Goal: Task Accomplishment & Management: Manage account settings

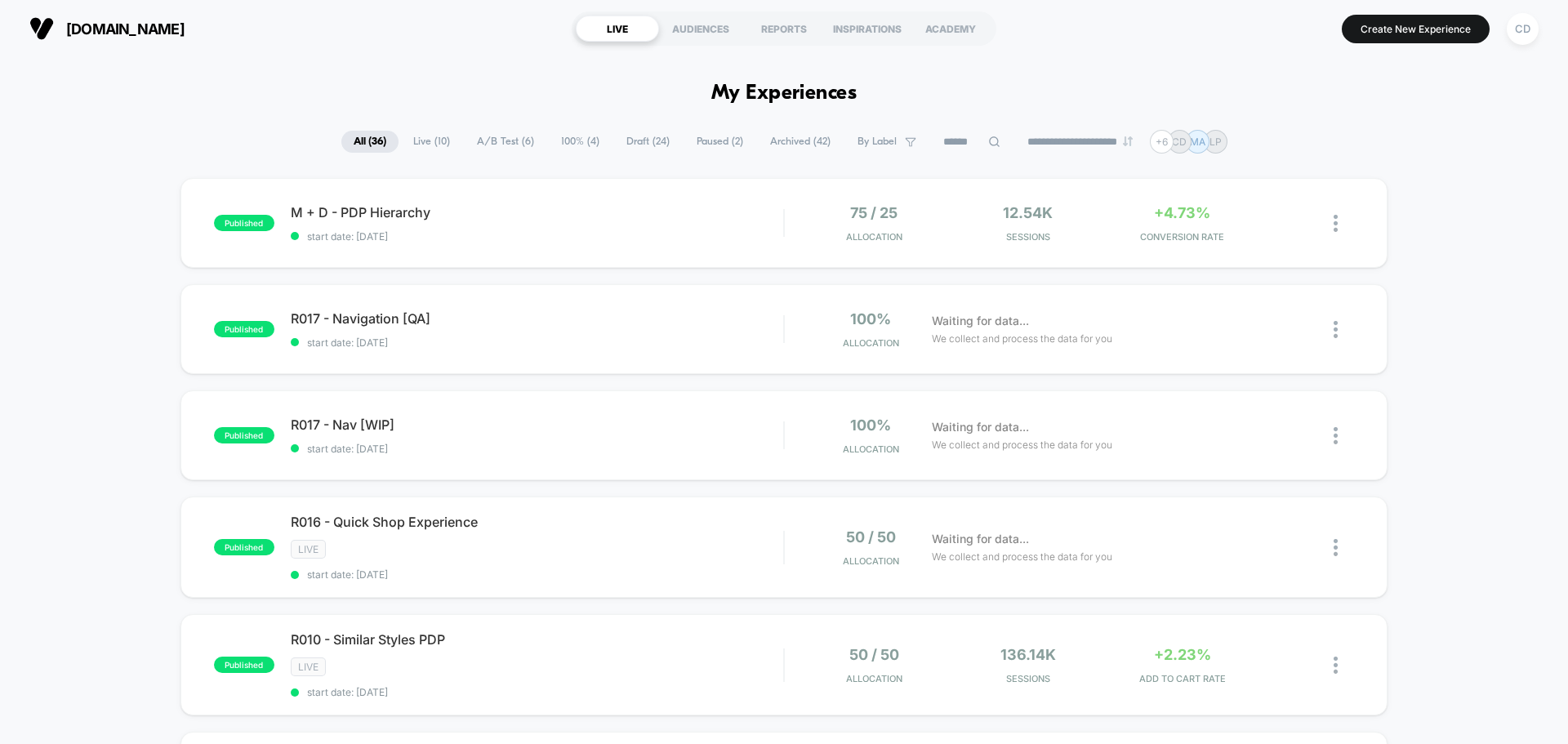
click at [1296, 330] on icon at bounding box center [1292, 330] width 12 height 12
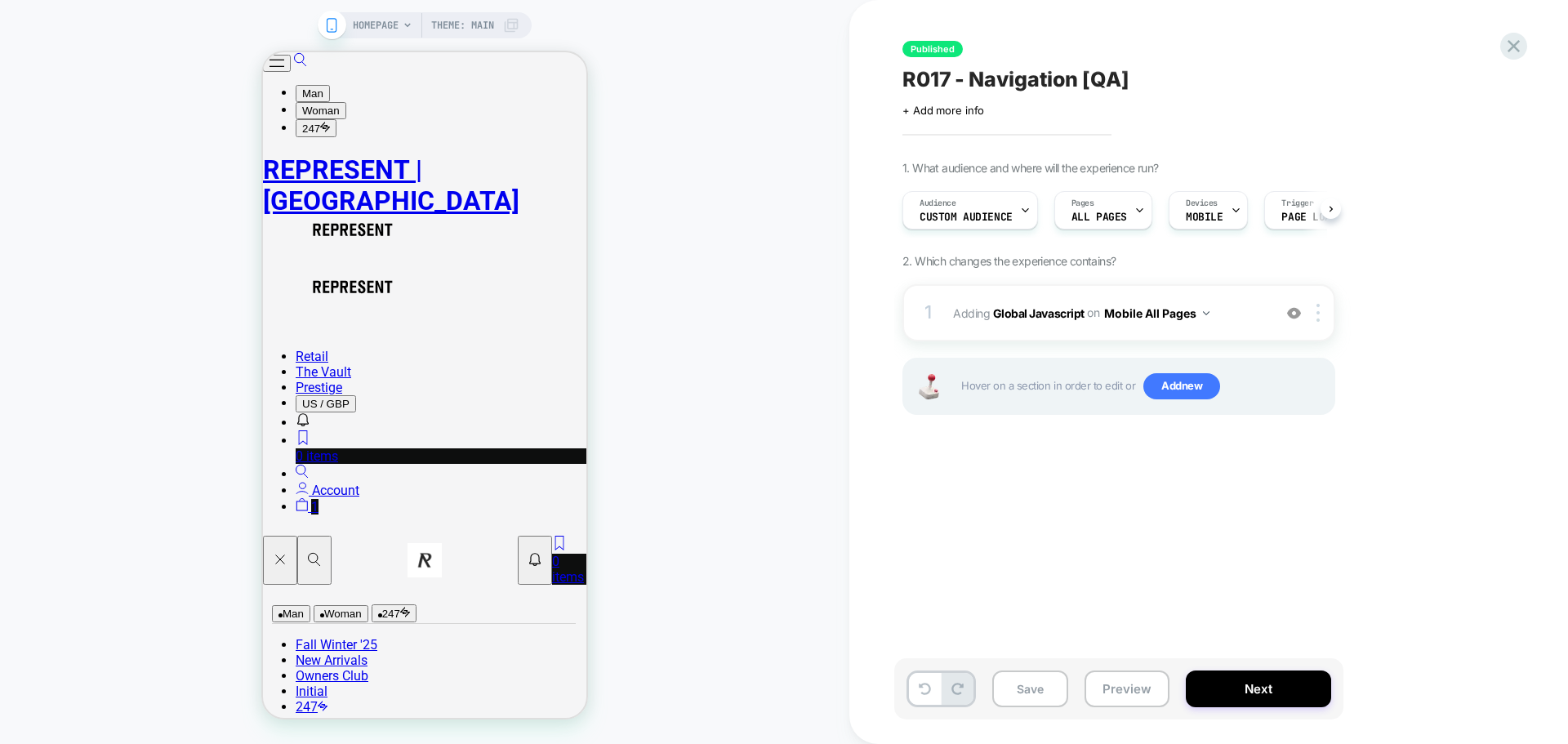
scroll to position [0, 1]
click at [763, 516] on div "HOMEPAGE Theme: MAIN" at bounding box center [424, 372] width 850 height 712
click at [0, 0] on icon at bounding box center [0, 0] width 0 height 0
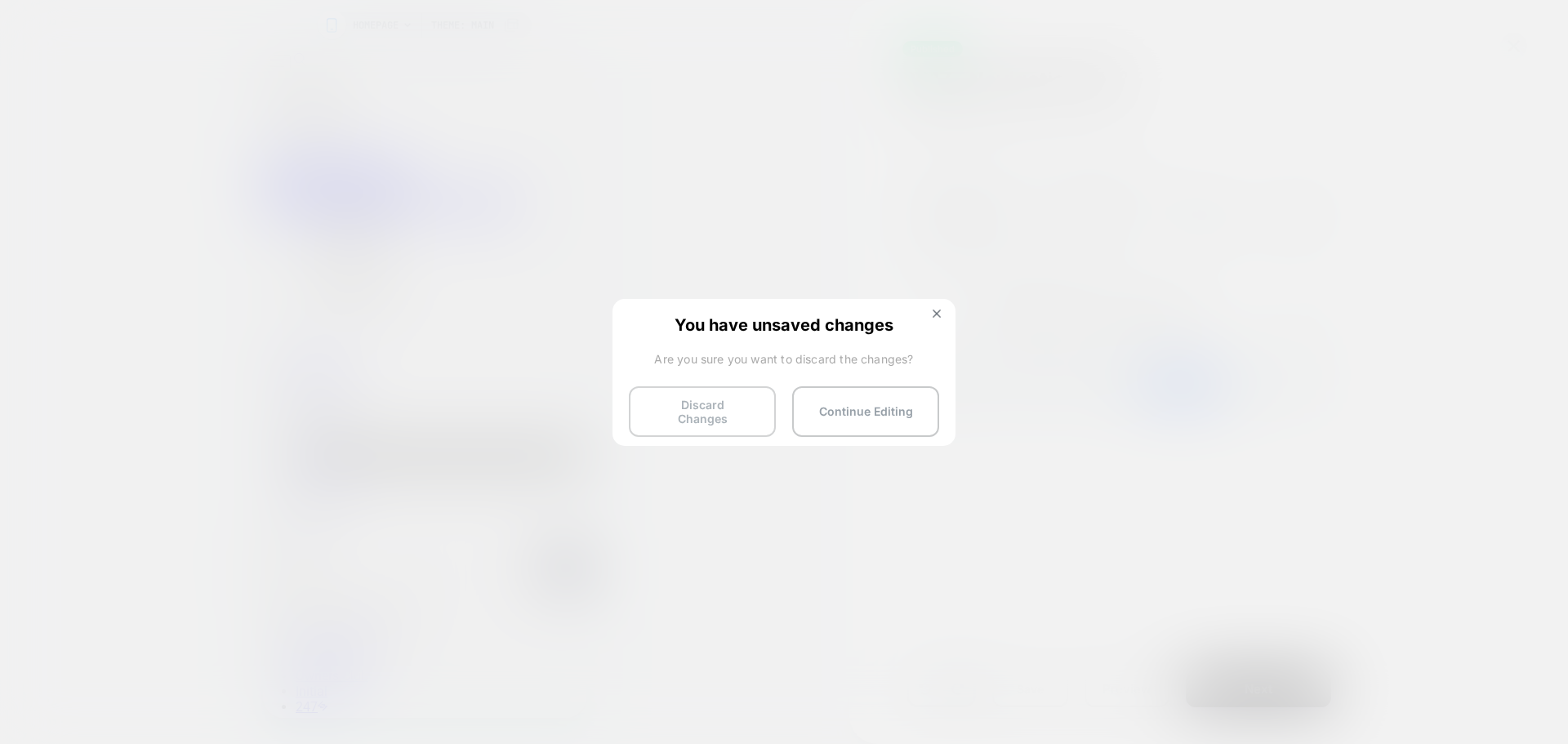
click at [700, 407] on button "Discard Changes" at bounding box center [702, 411] width 147 height 50
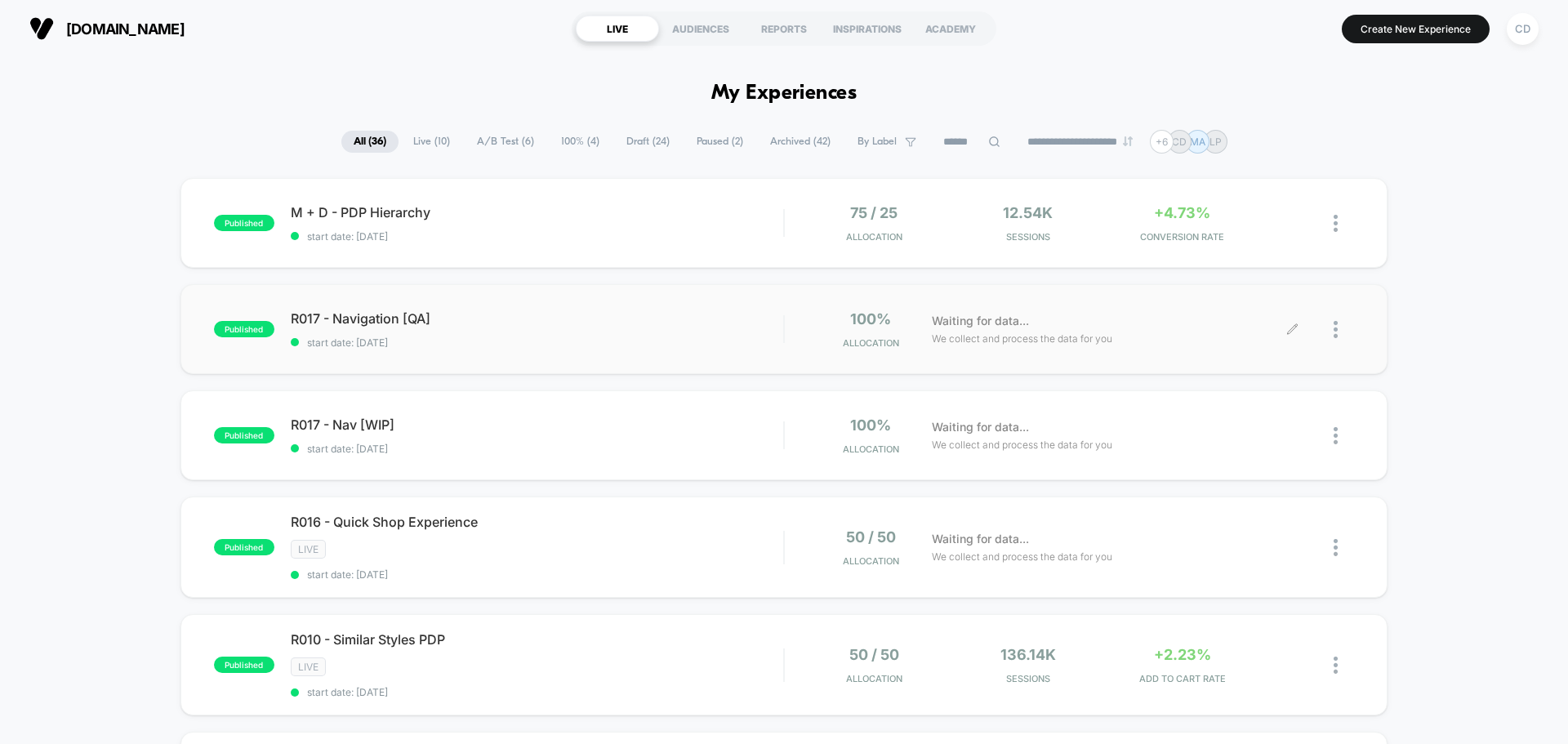
click at [1289, 327] on icon at bounding box center [1292, 330] width 12 height 12
click at [1337, 325] on img at bounding box center [1336, 330] width 4 height 17
click at [1278, 311] on div "Pause" at bounding box center [1252, 310] width 147 height 37
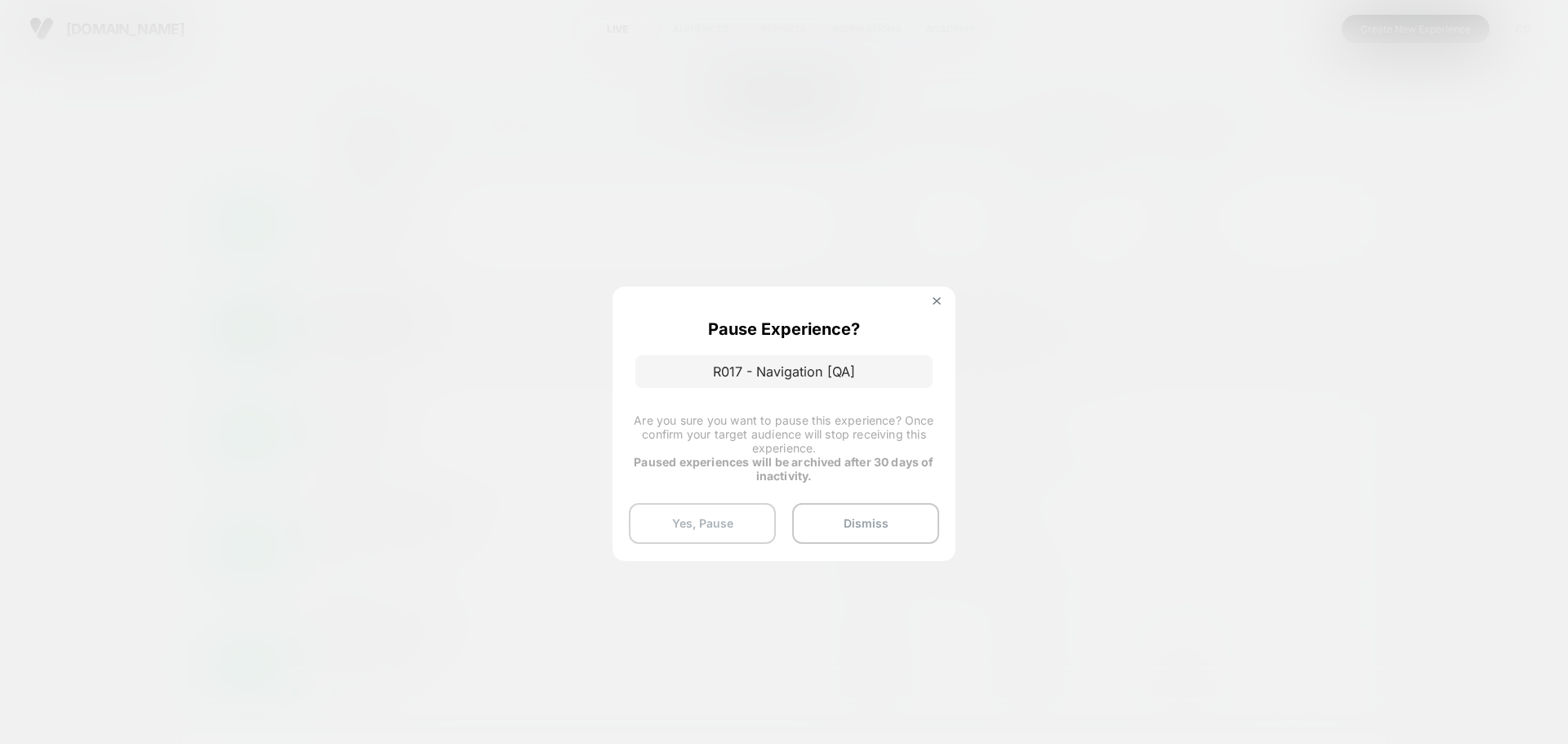
click at [723, 521] on button "Yes, Pause" at bounding box center [702, 524] width 147 height 41
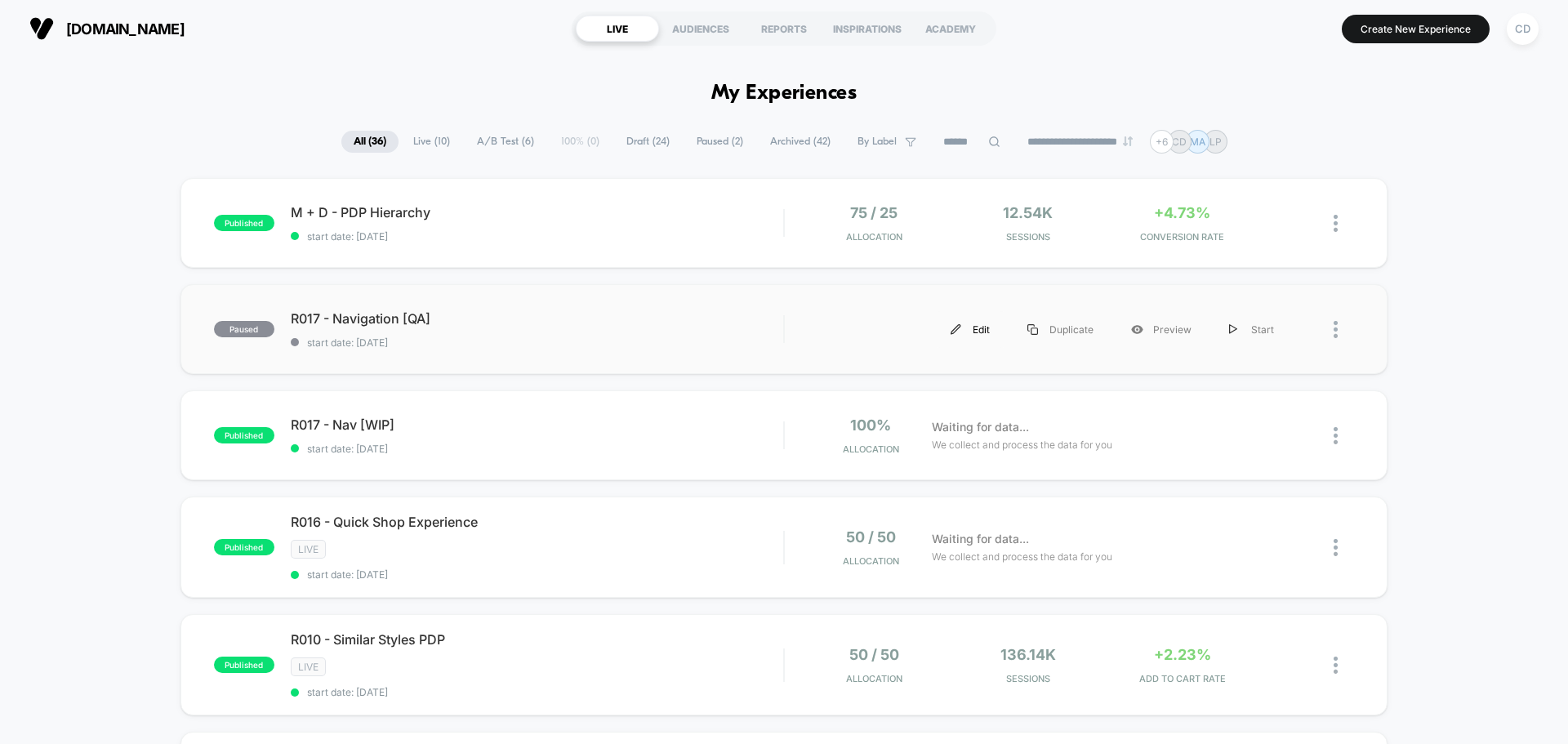
click at [965, 330] on div "Edit" at bounding box center [970, 329] width 77 height 37
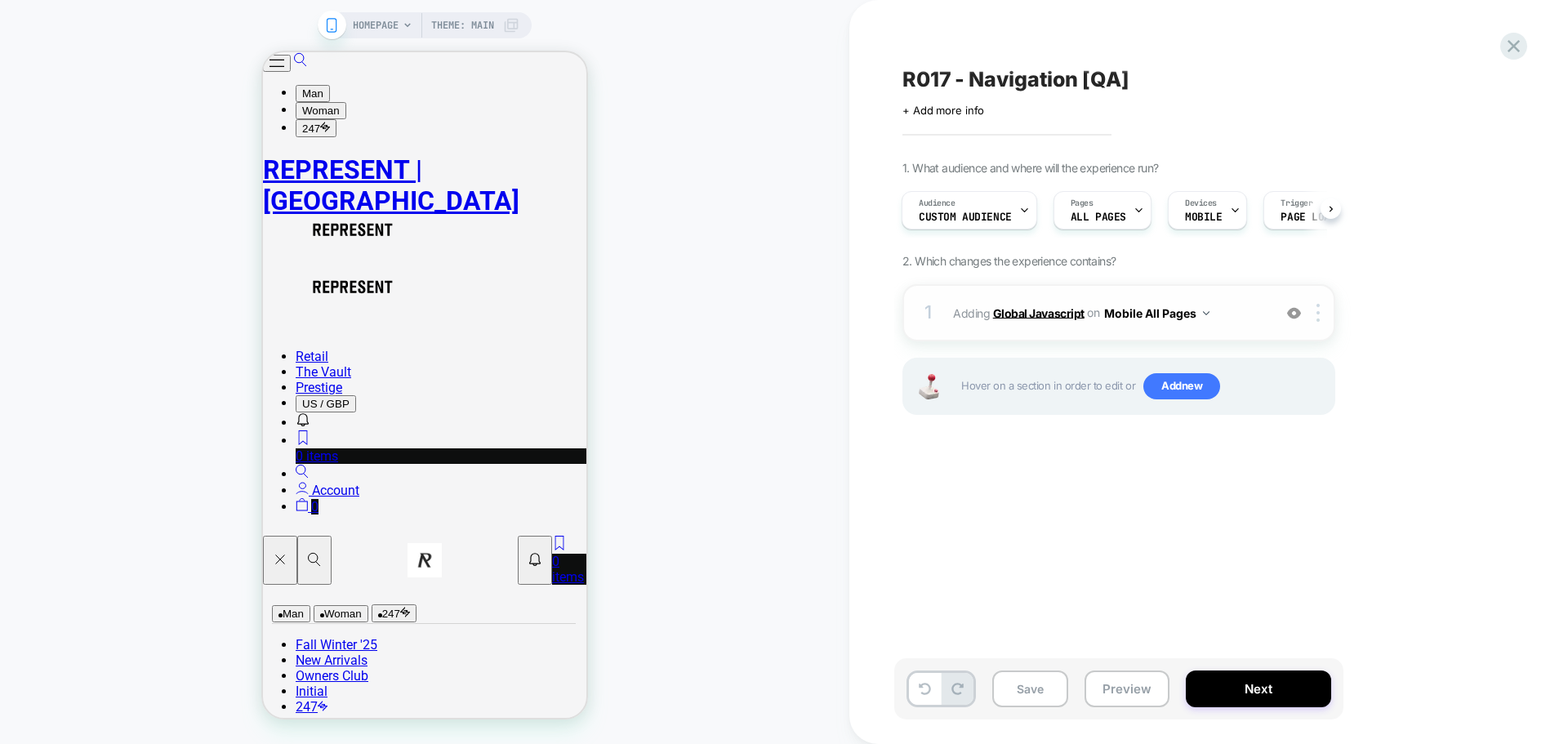
click at [1032, 311] on b "Global Javascript" at bounding box center [1039, 313] width 91 height 14
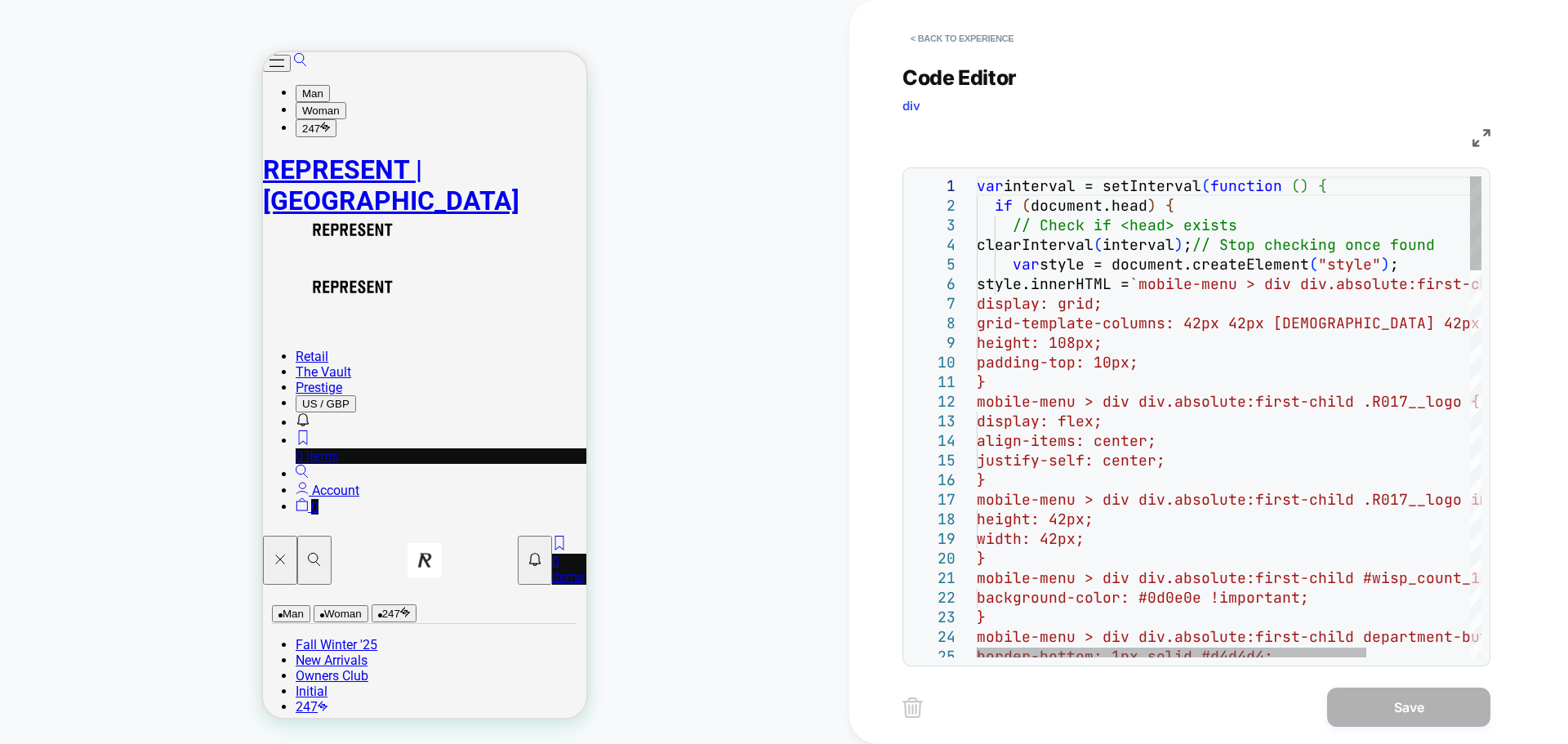
type textarea "**********"
type textarea "*"
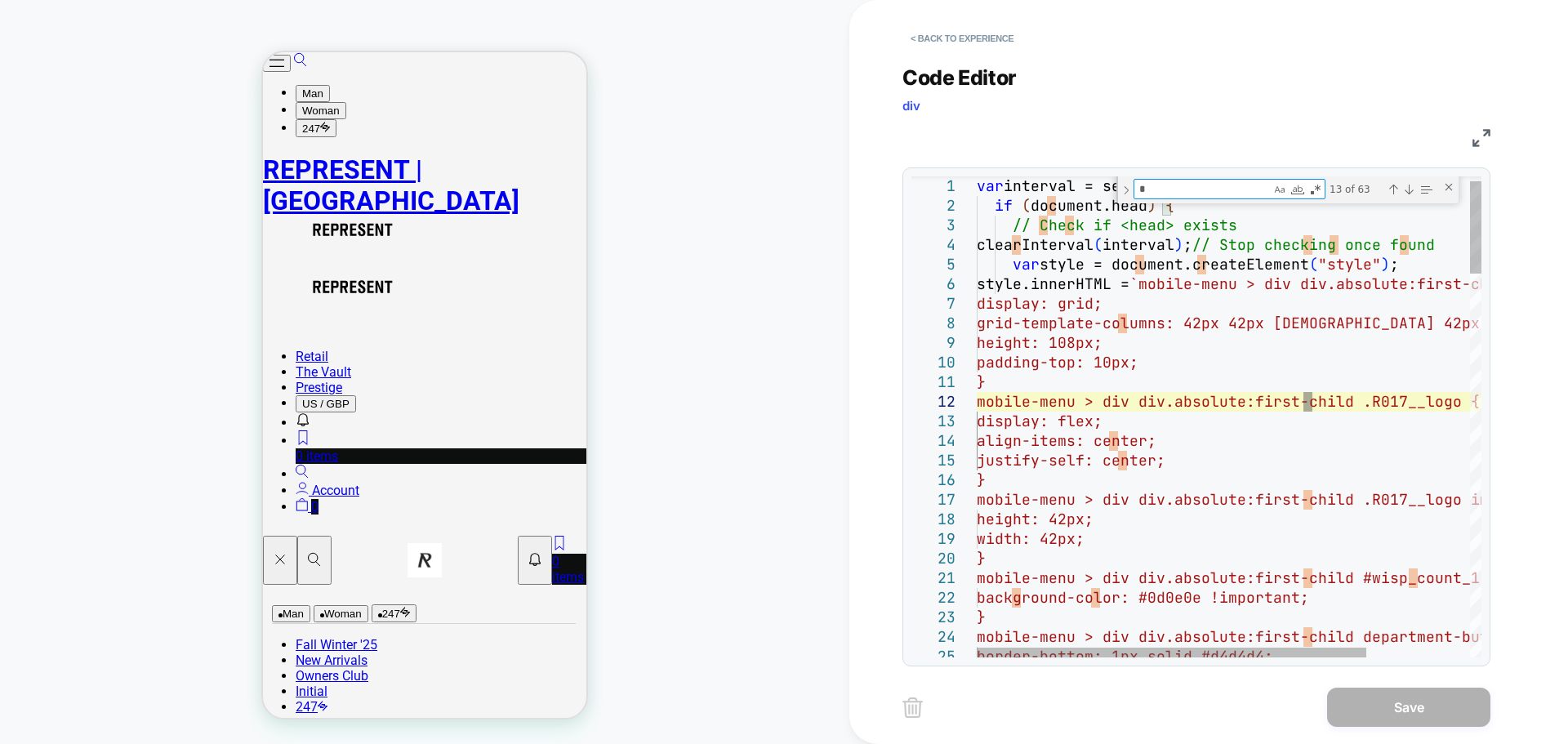
type textarea "**********"
type textarea "**"
type textarea "**********"
type textarea "***"
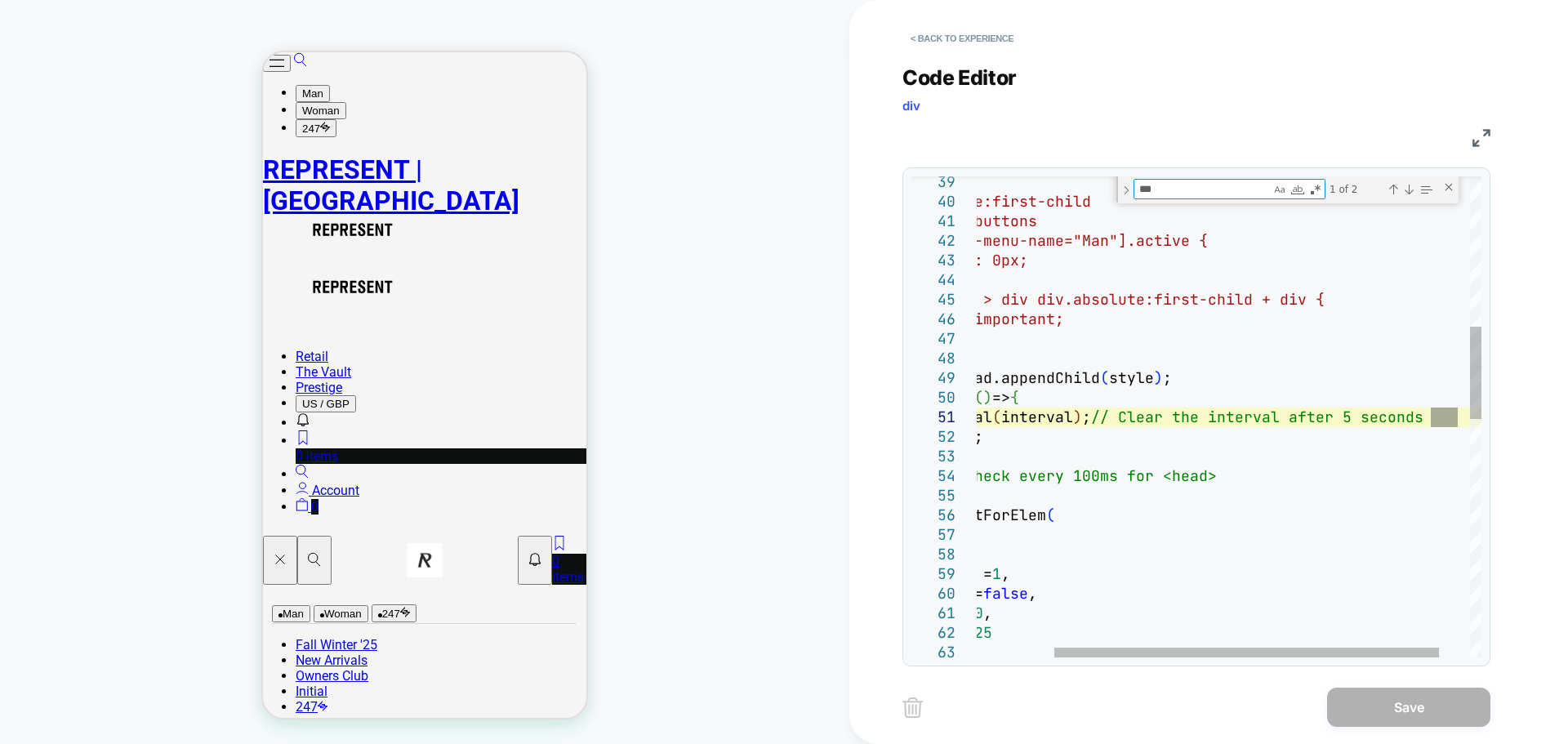
type textarea "**********"
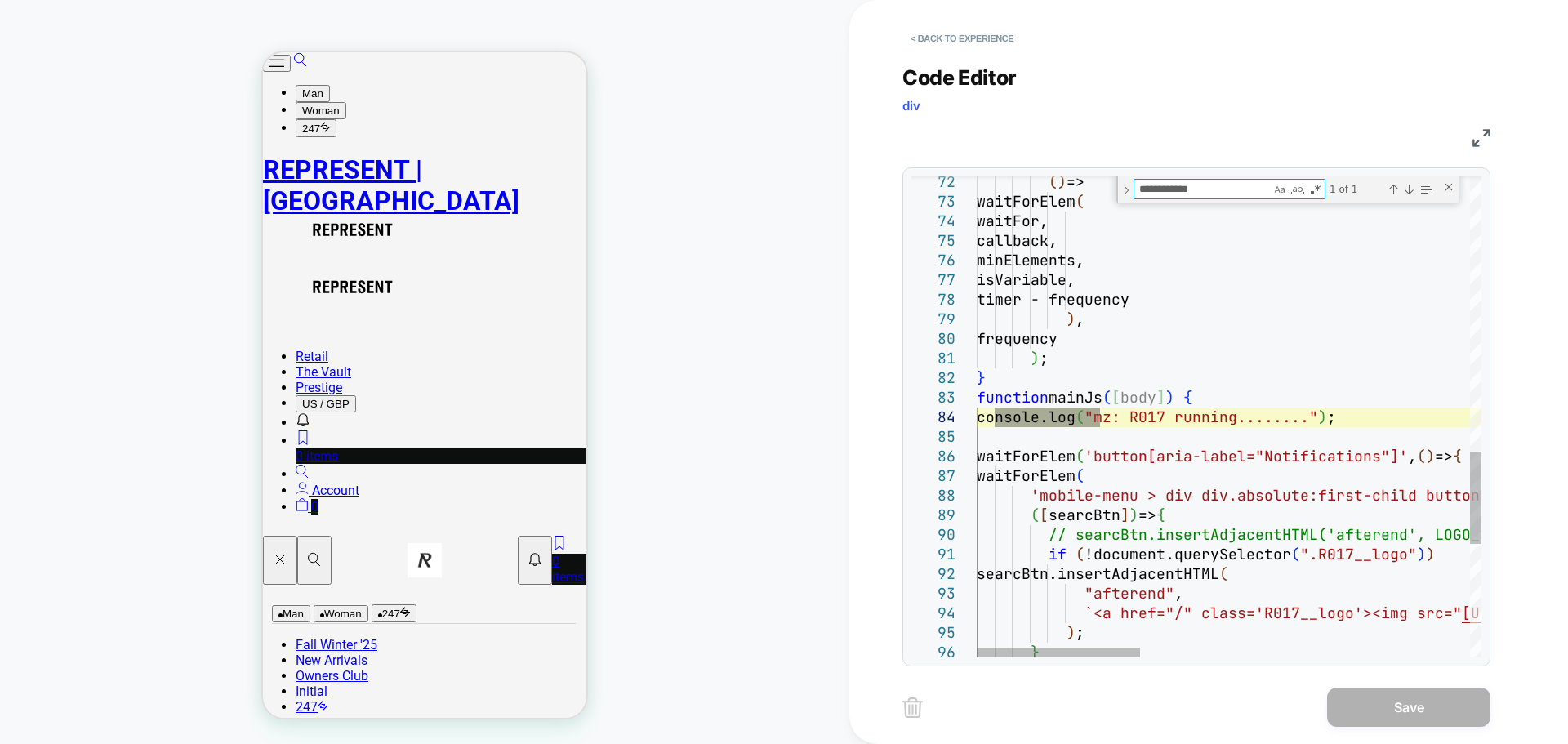
type textarea "**********"
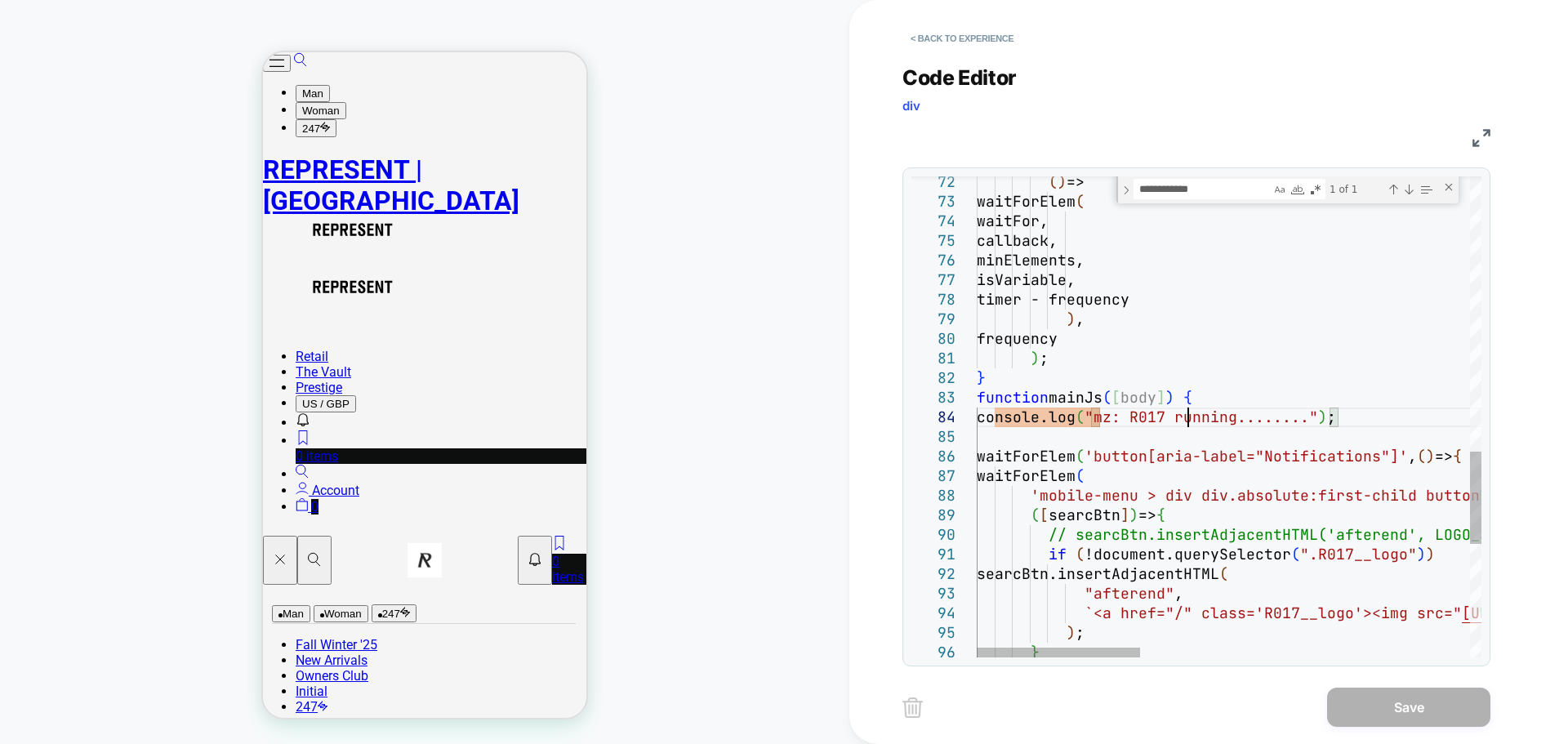
type textarea "**********"
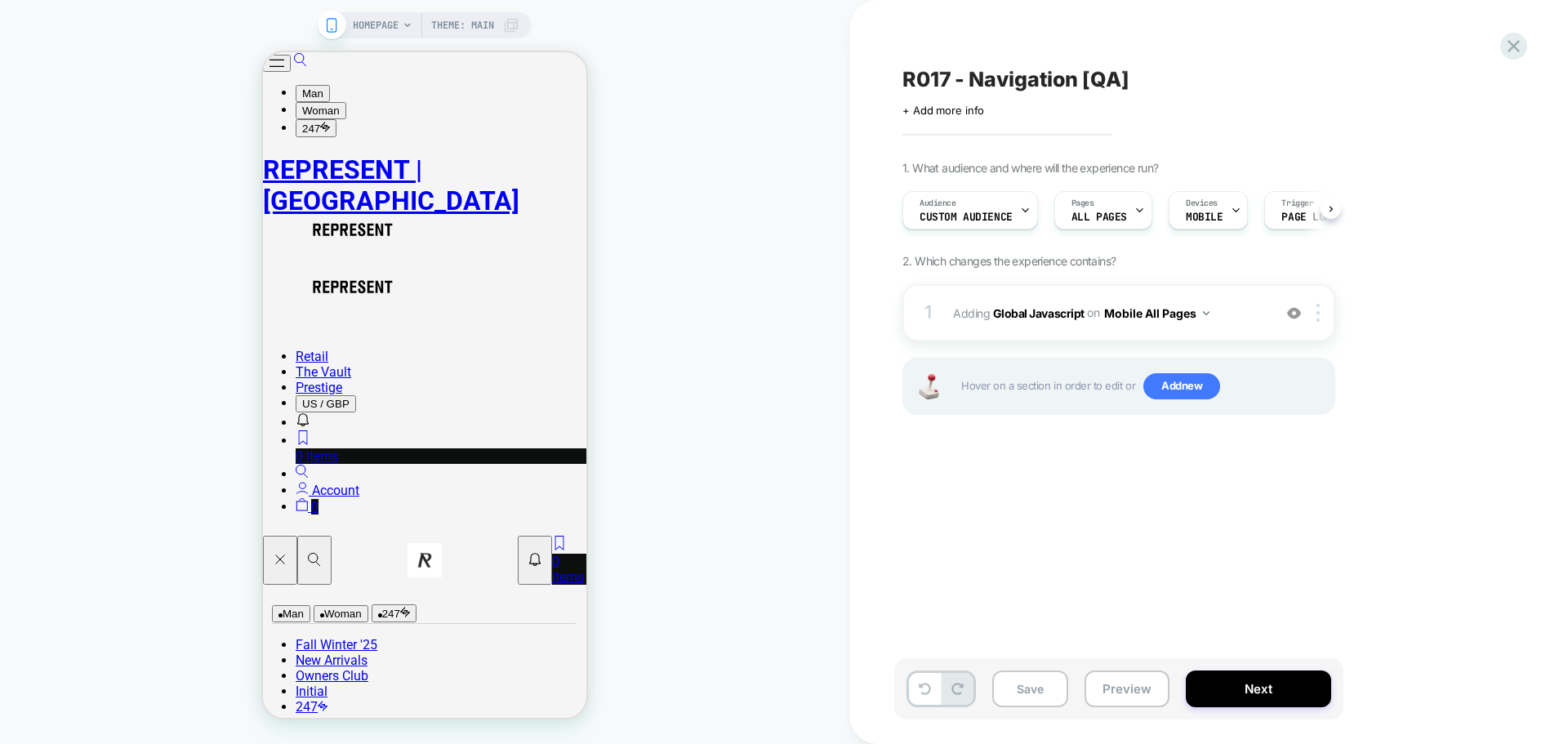
scroll to position [0, 1]
click at [1024, 682] on button "Save" at bounding box center [1030, 688] width 76 height 37
click at [955, 207] on span "Audience" at bounding box center [937, 202] width 37 height 11
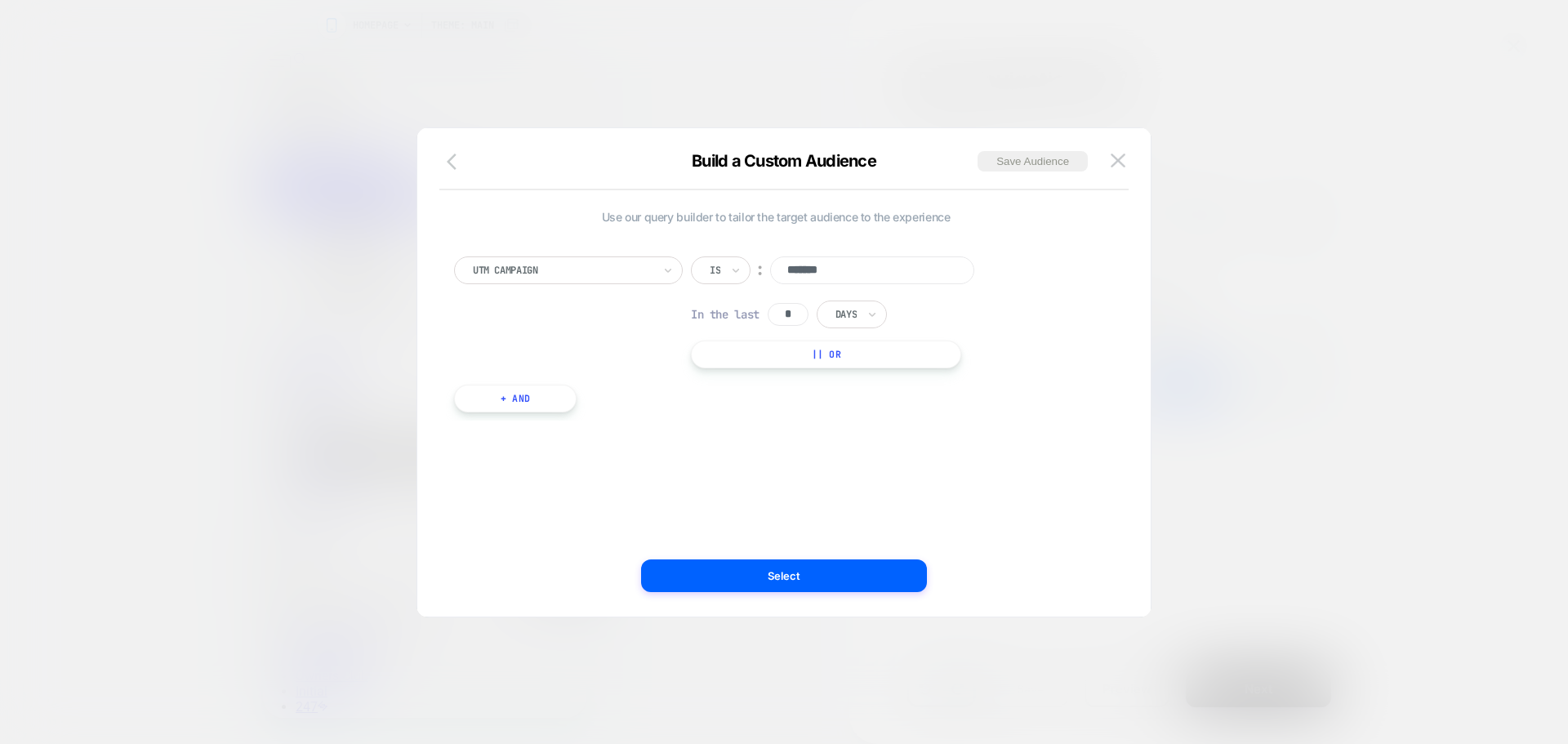
click at [453, 170] on icon "button" at bounding box center [456, 161] width 20 height 20
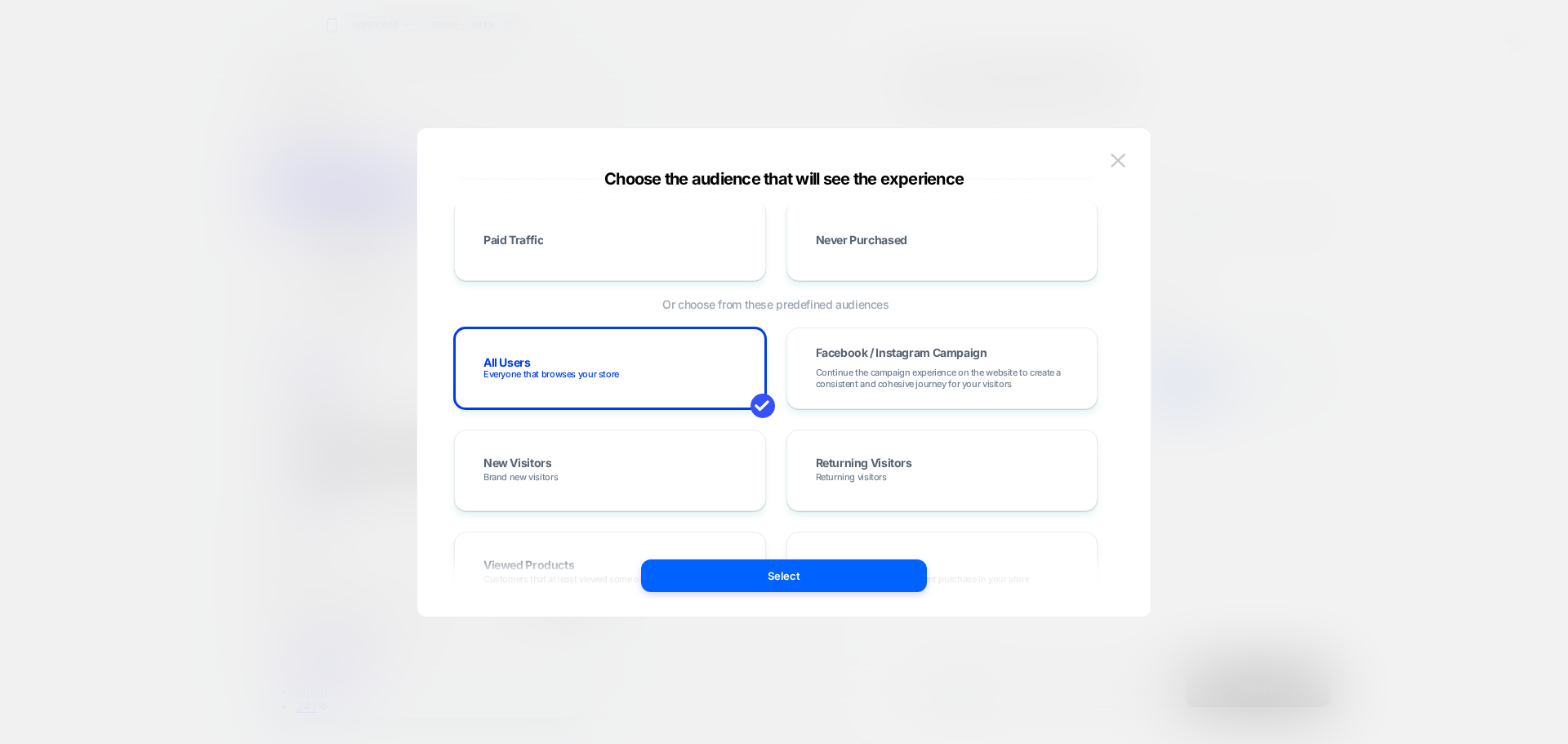
scroll to position [382, 0]
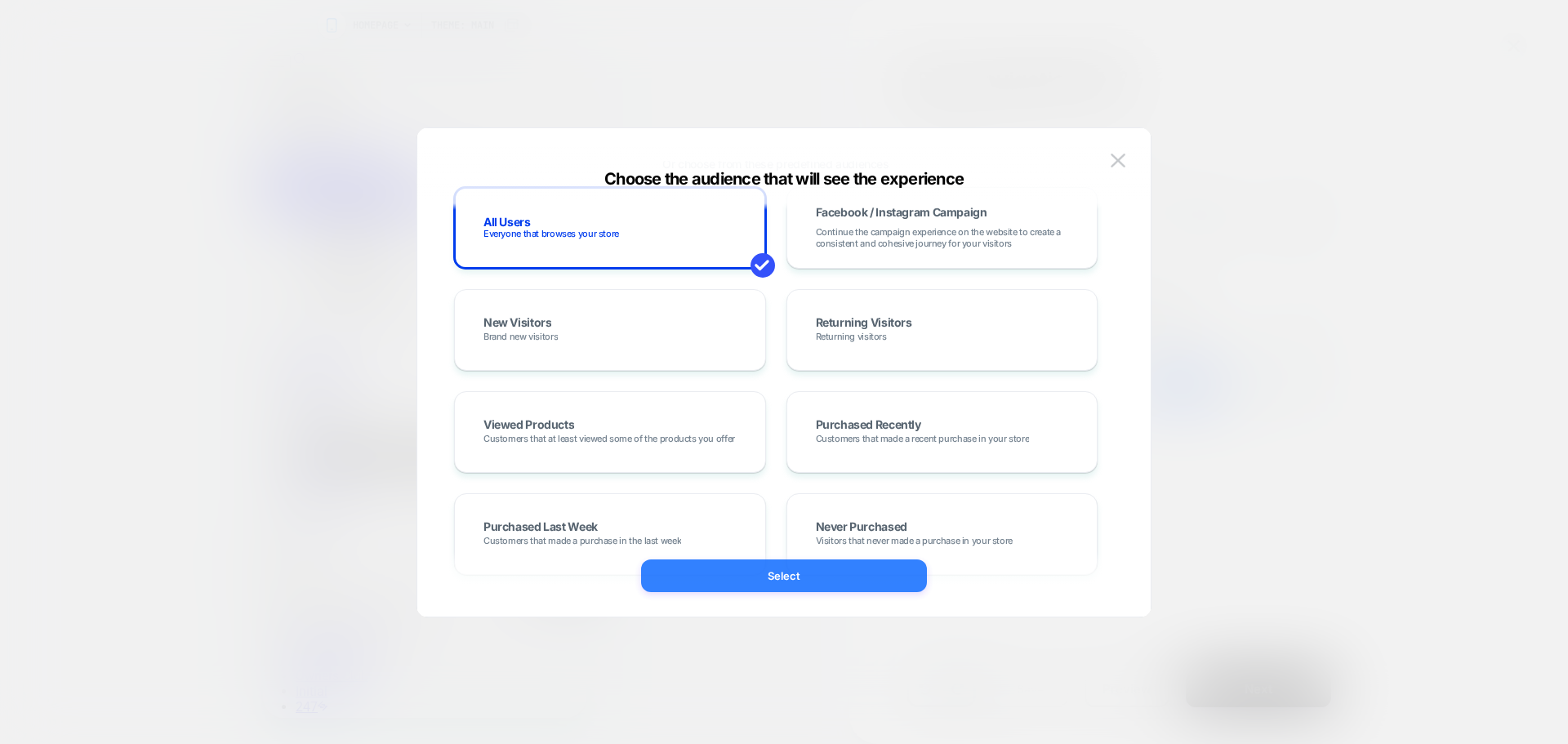
click at [795, 573] on button "Select" at bounding box center [784, 576] width 286 height 32
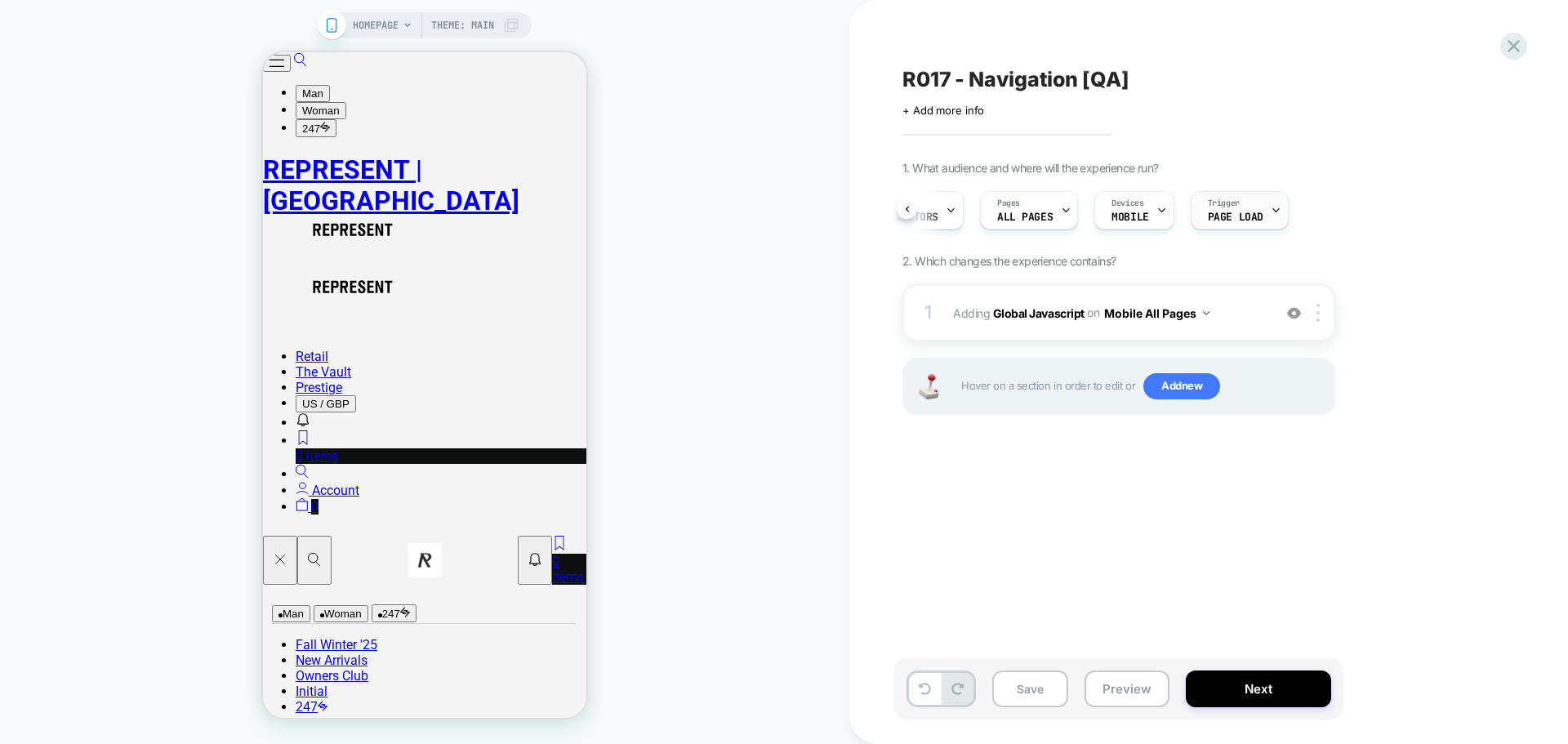
scroll to position [0, 68]
click at [1255, 688] on button "Next" at bounding box center [1259, 688] width 145 height 37
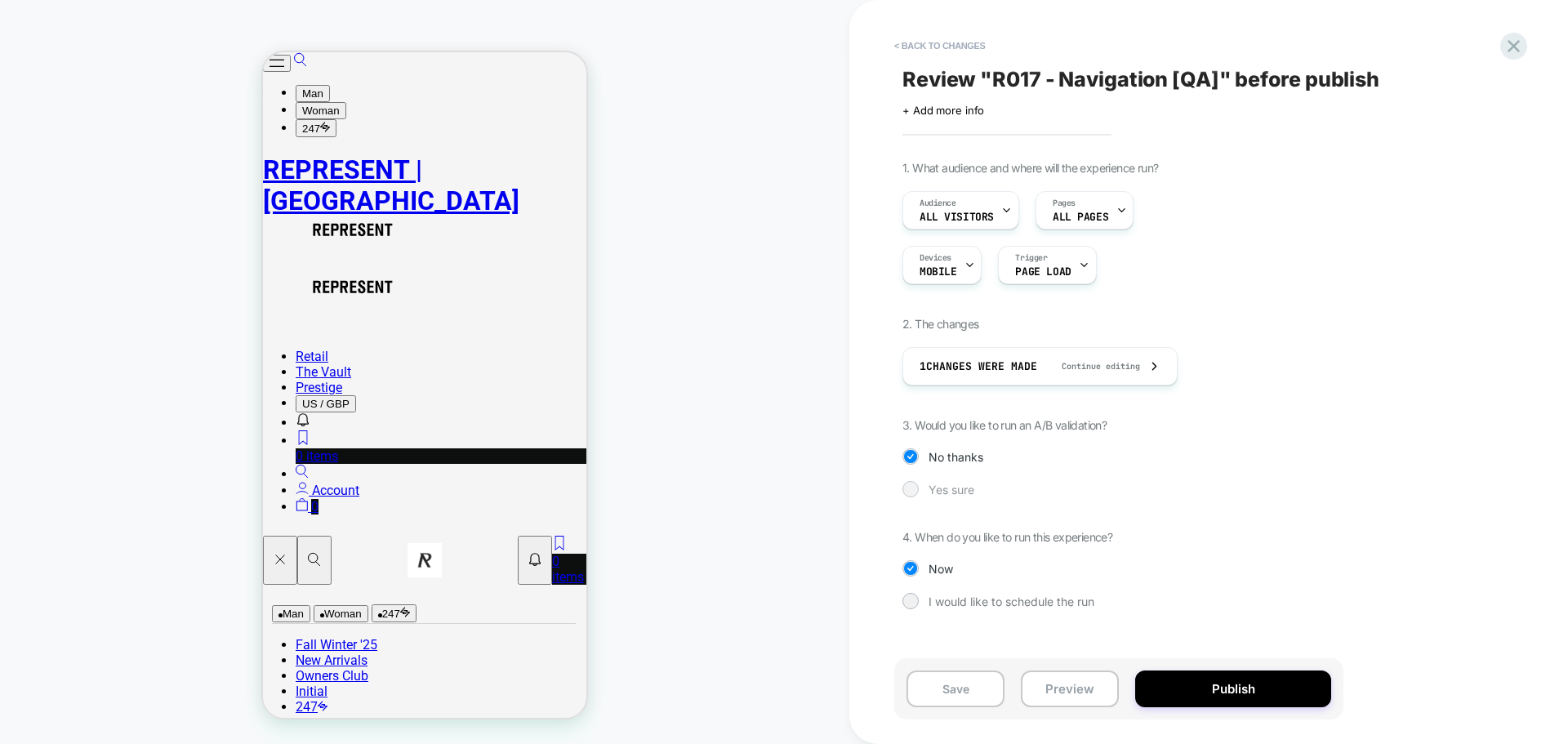
click at [914, 487] on div at bounding box center [910, 489] width 12 height 12
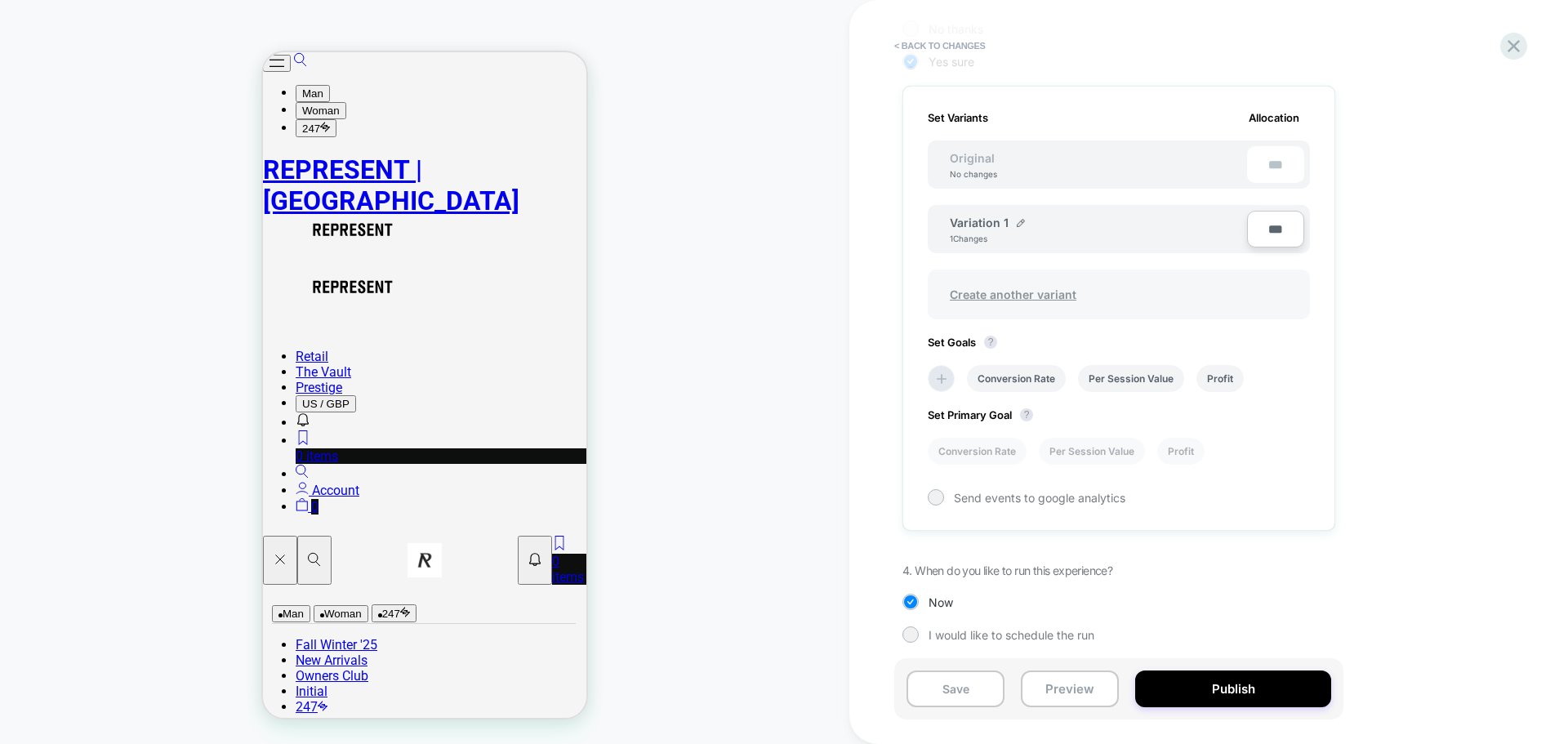
scroll to position [433, 0]
click at [1154, 358] on div "Set Goals ? Conversion Rate Per Session Value Profit" at bounding box center [1119, 359] width 383 height 56
click at [1132, 368] on li "Per Session Value" at bounding box center [1131, 374] width 106 height 27
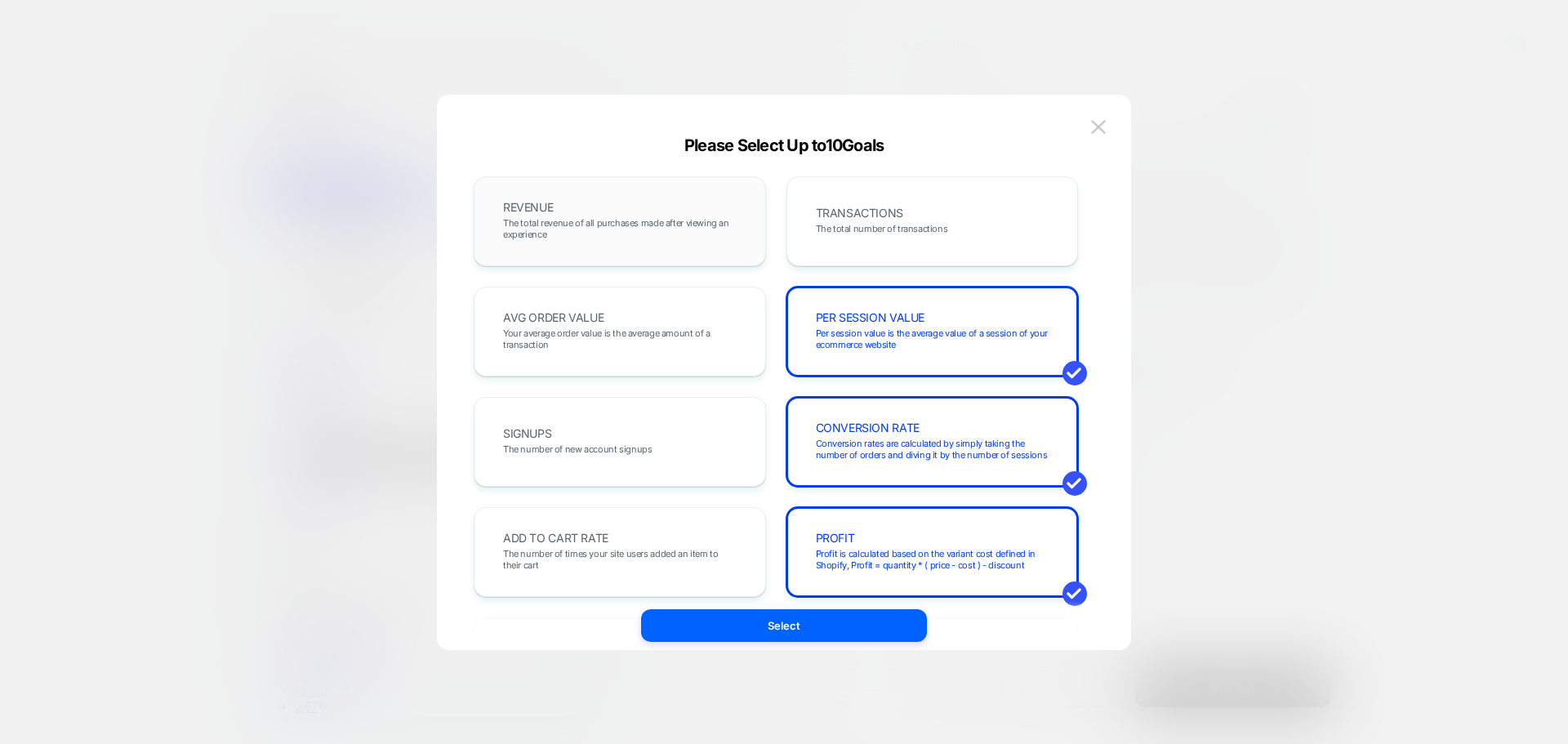
click at [541, 209] on span "REVENUE" at bounding box center [528, 207] width 50 height 11
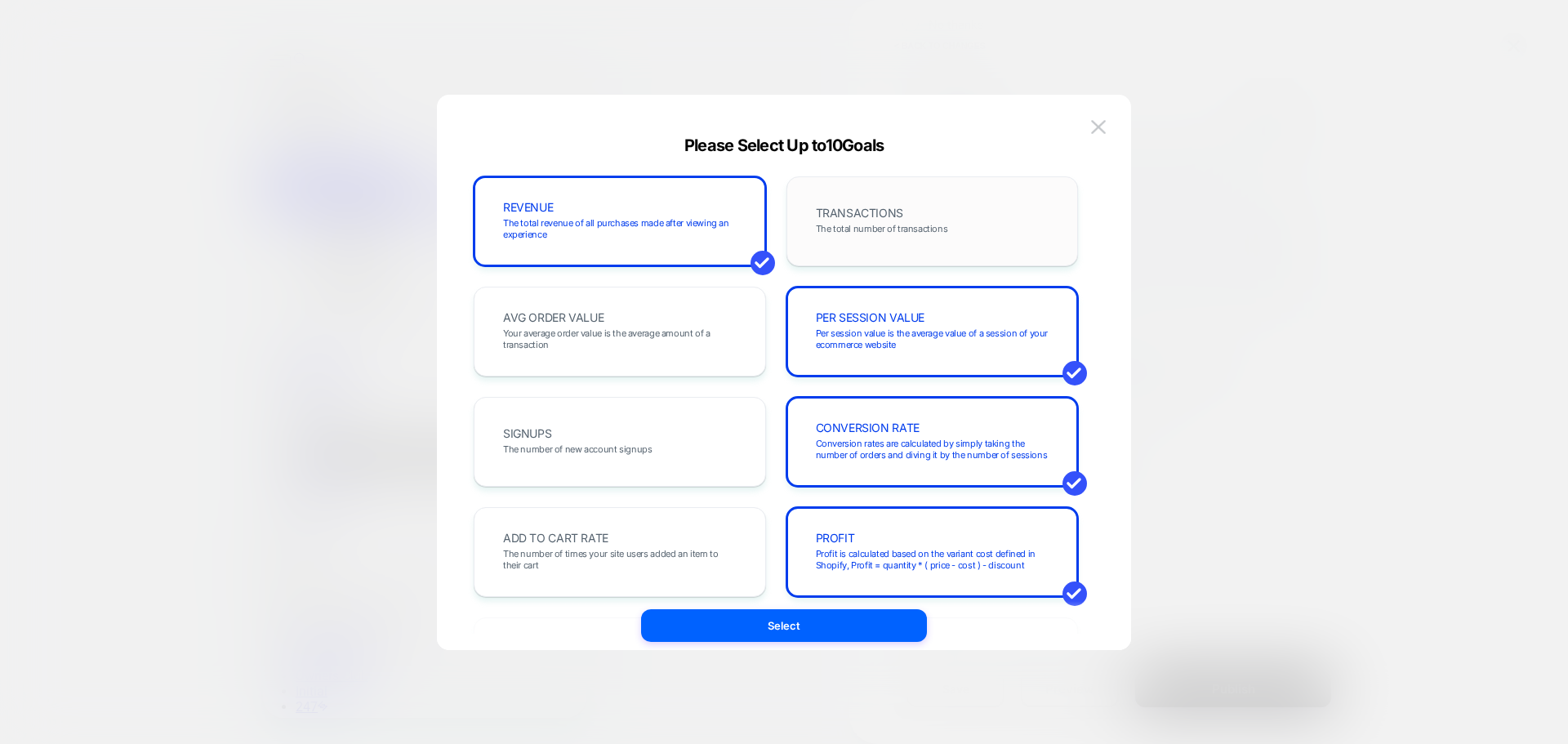
click at [906, 202] on div "TRANSACTIONS The total number of transactions" at bounding box center [933, 221] width 258 height 56
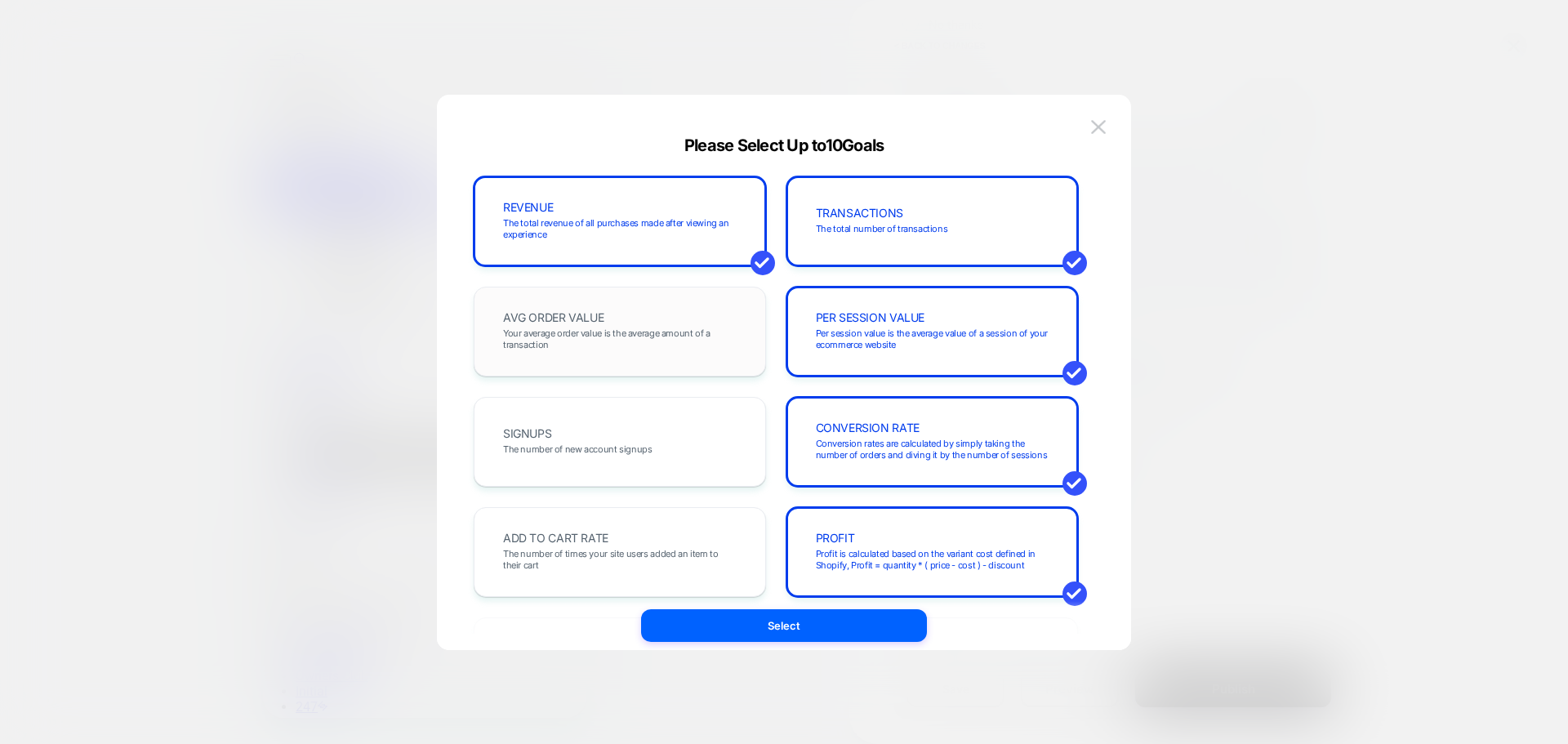
click at [595, 315] on span "AVG ORDER VALUE" at bounding box center [553, 317] width 101 height 11
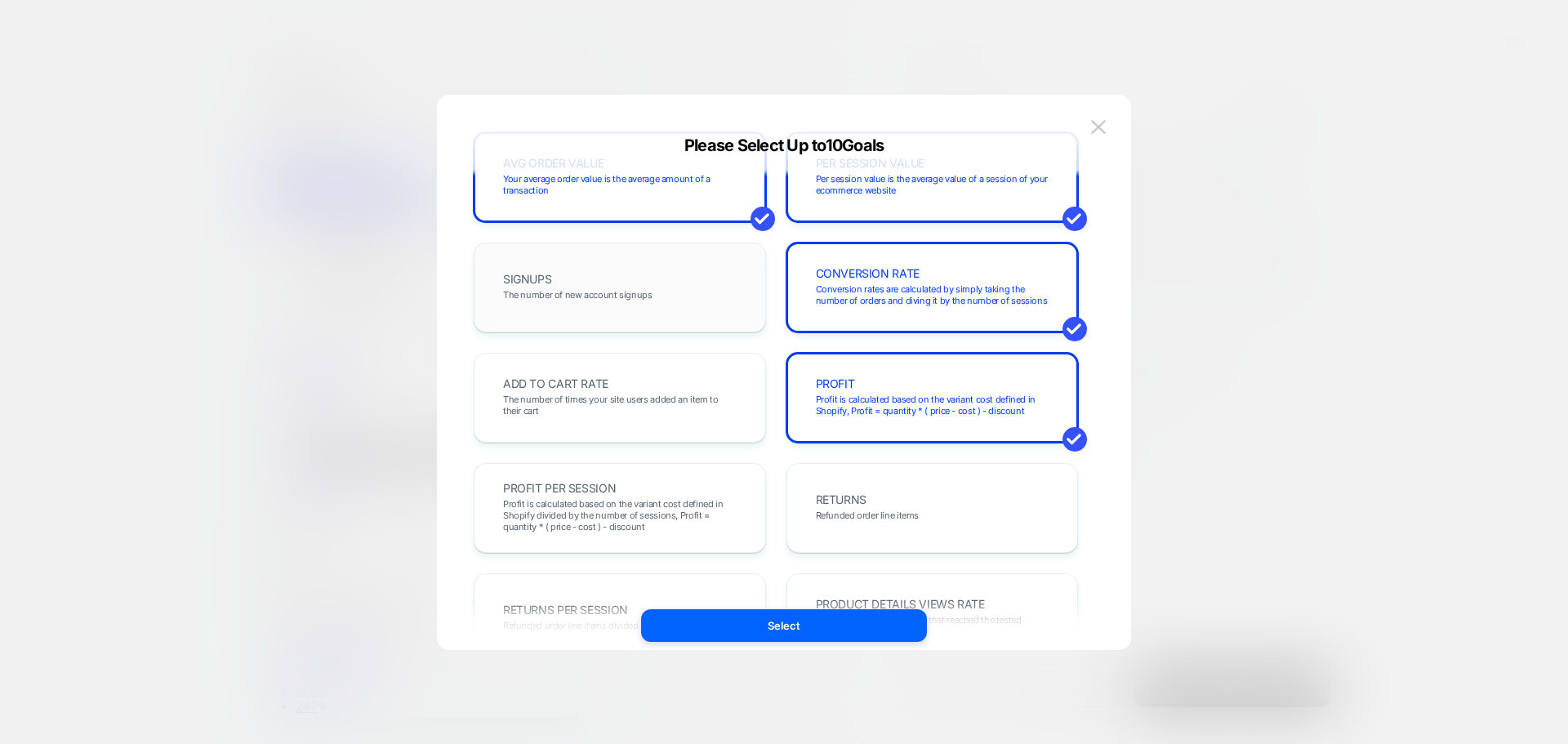
scroll to position [382, 0]
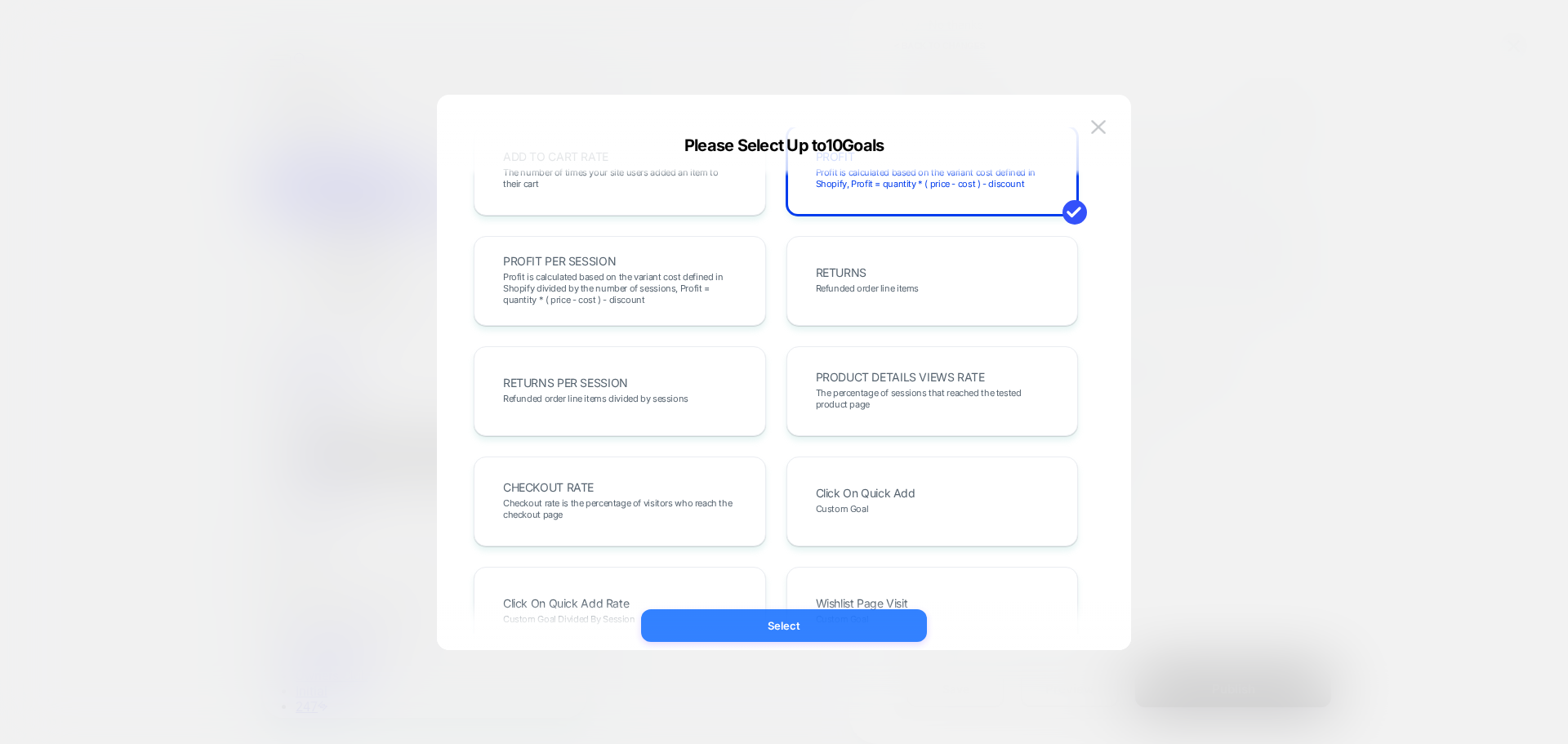
click at [815, 624] on button "Select" at bounding box center [784, 625] width 286 height 32
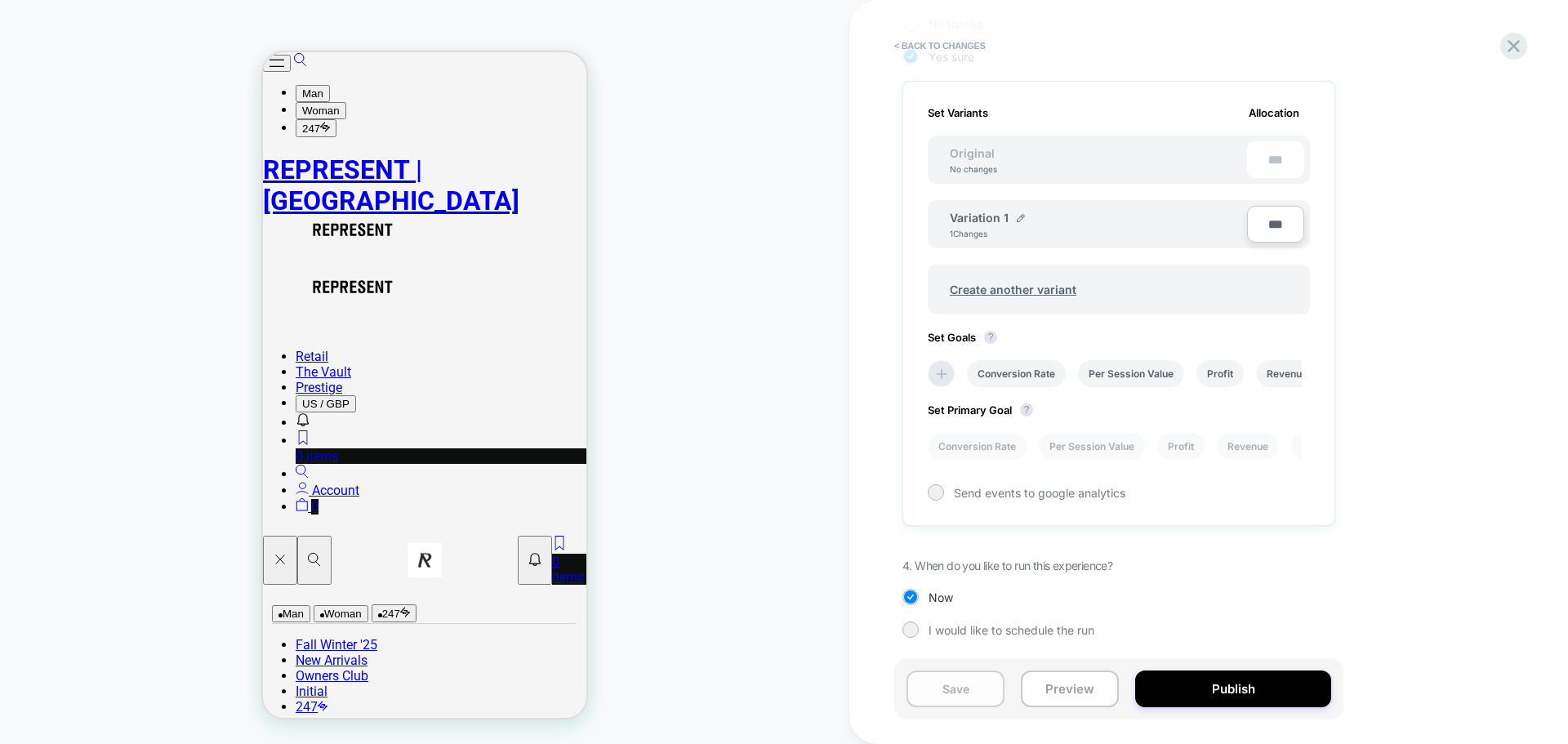
click at [945, 687] on button "Save" at bounding box center [956, 688] width 98 height 37
click at [1068, 452] on li "Revenue" at bounding box center [1057, 447] width 62 height 27
click at [973, 449] on li "Conversion Rate" at bounding box center [977, 447] width 99 height 27
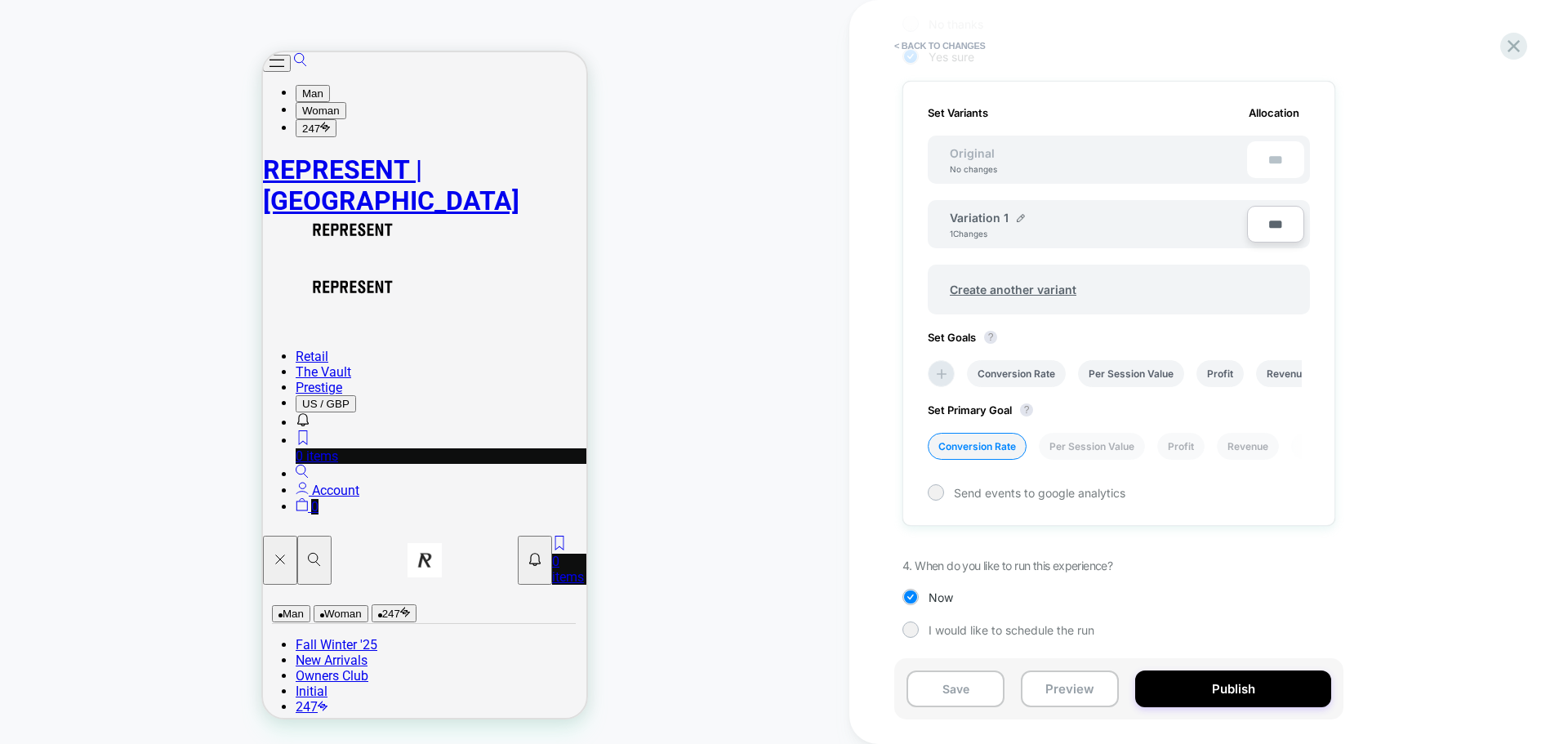
click at [1407, 459] on div "1. What audience and where will the experience run? Audience All Visitors Pages…" at bounding box center [1201, 196] width 596 height 934
click at [957, 678] on button "Save" at bounding box center [956, 688] width 98 height 37
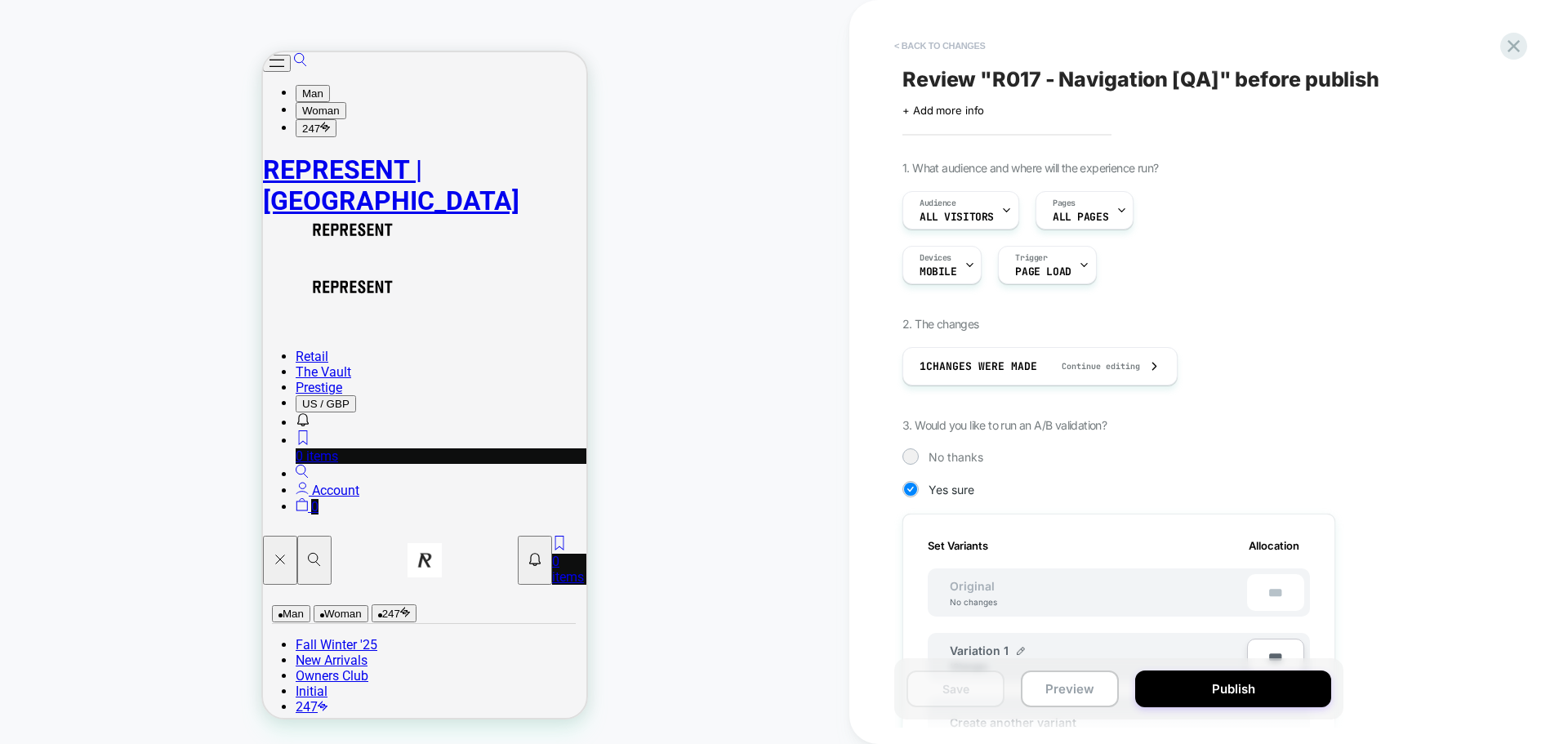
click at [964, 44] on button "< Back to changes" at bounding box center [940, 45] width 108 height 26
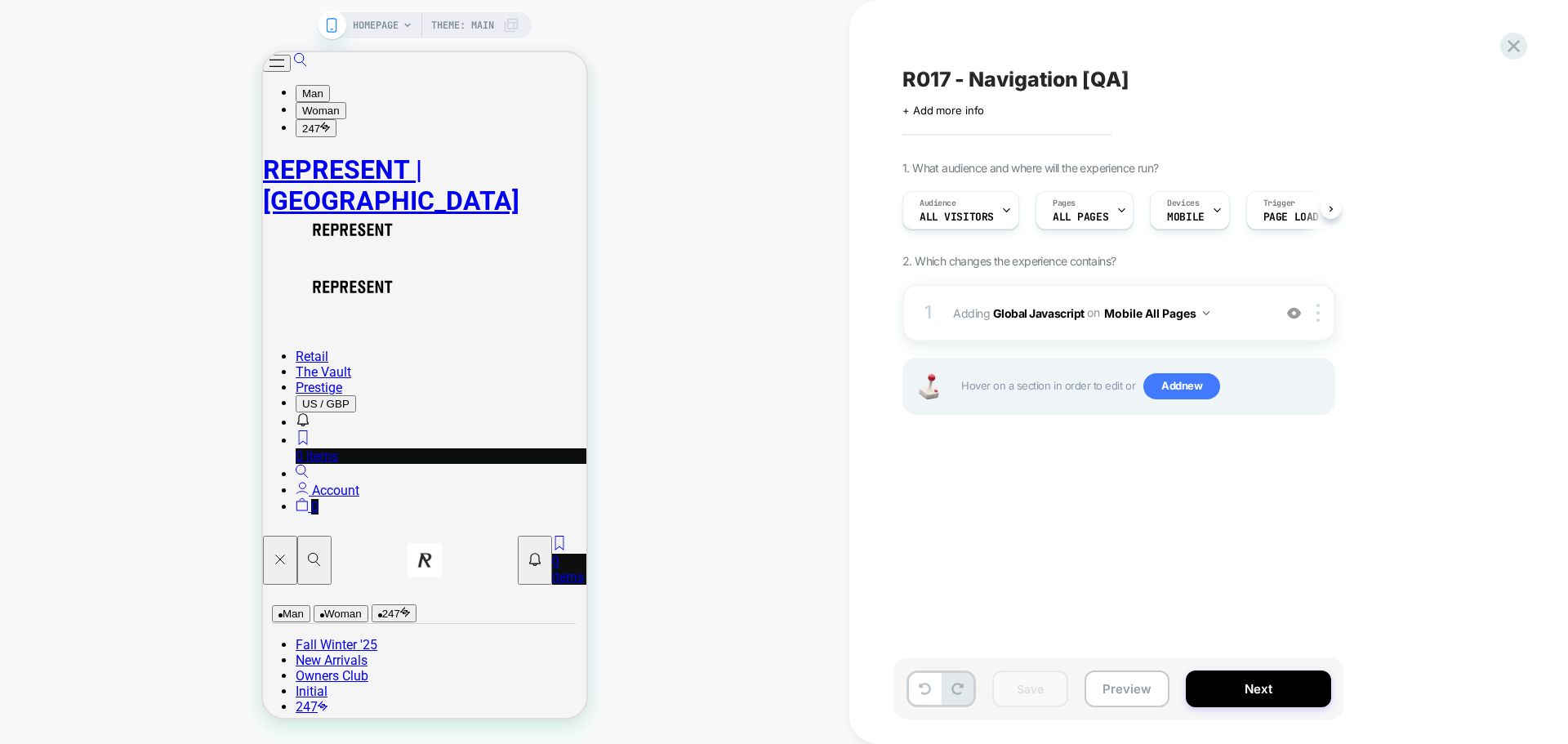
scroll to position [0, 1]
click at [1211, 686] on button "Next" at bounding box center [1259, 688] width 145 height 37
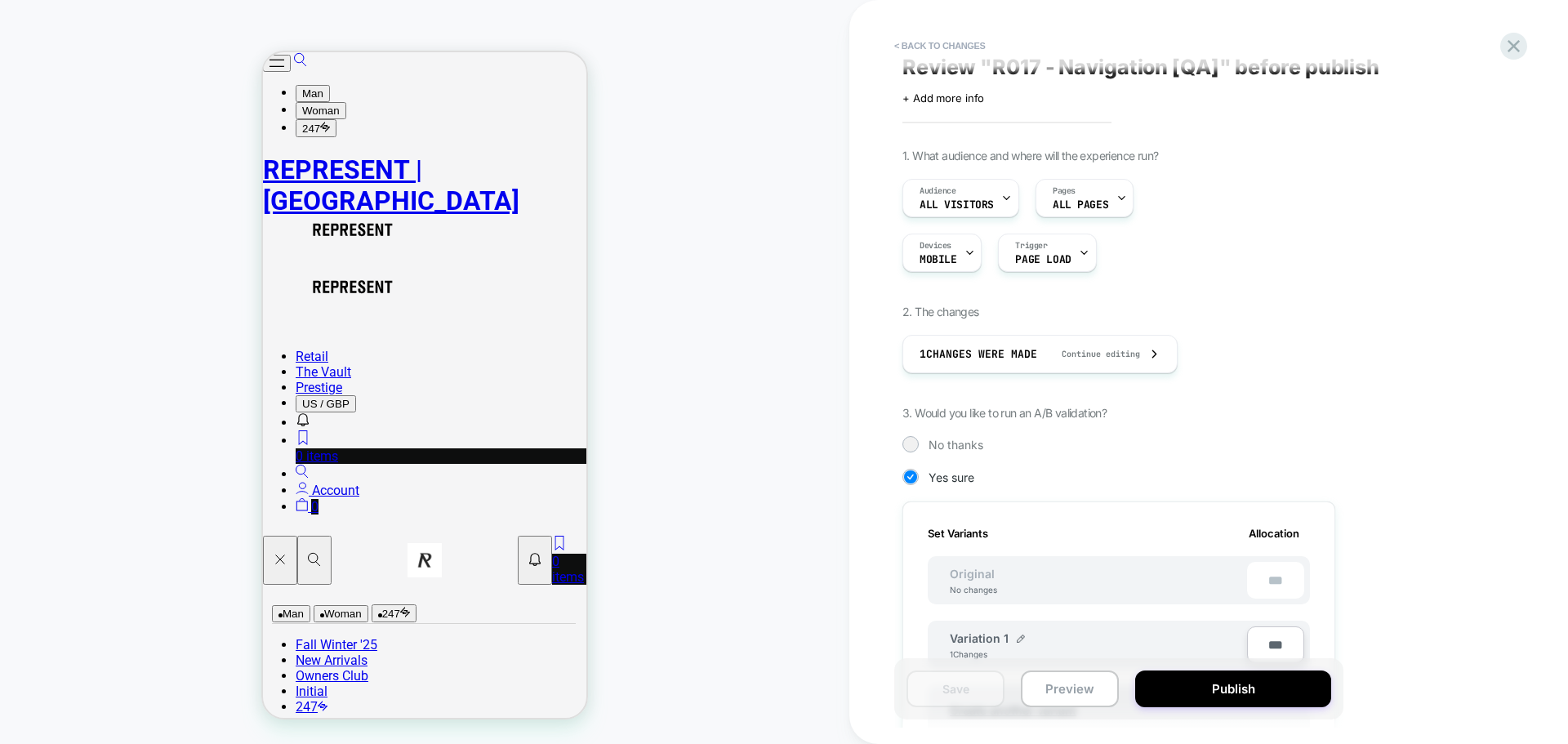
scroll to position [0, 0]
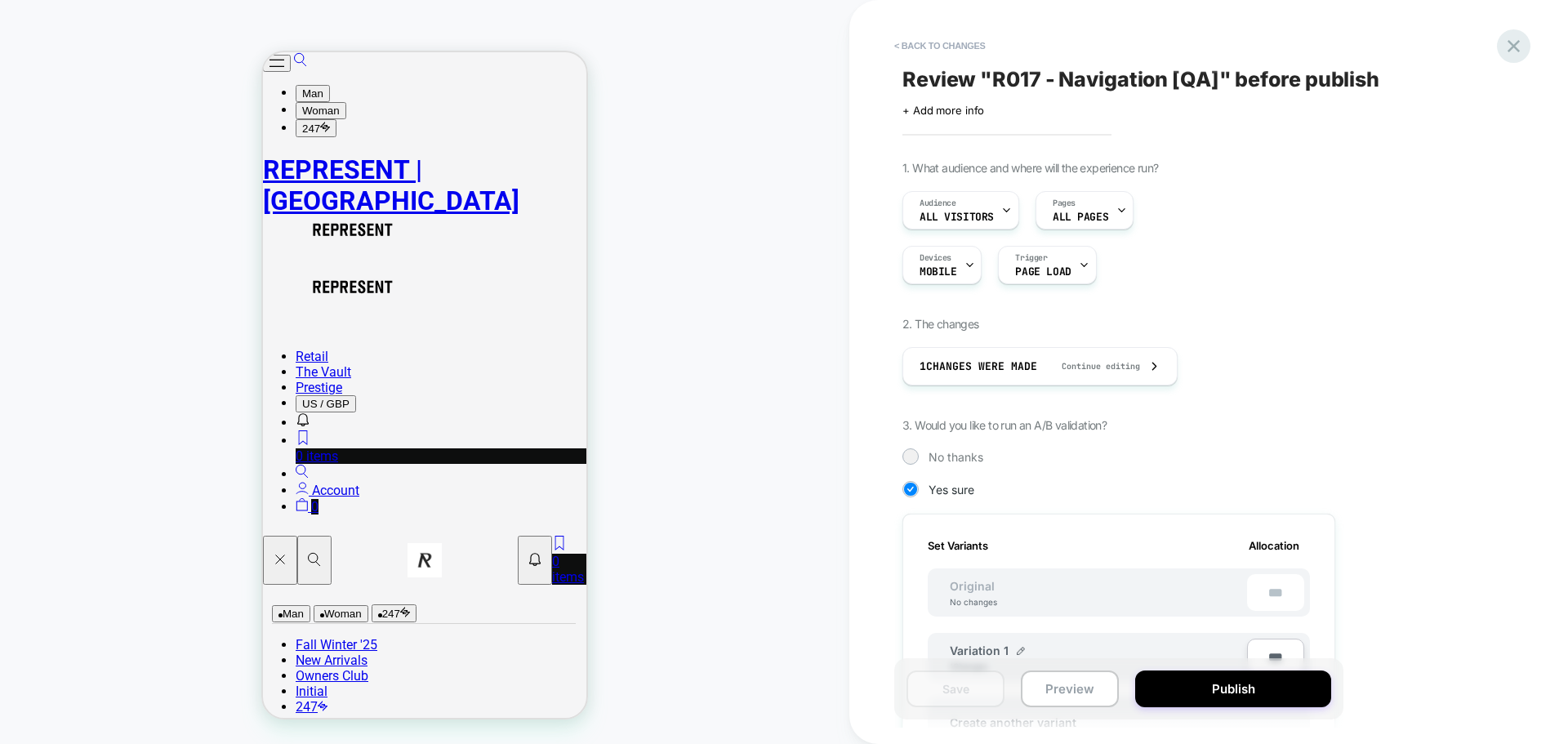
click at [1520, 50] on icon at bounding box center [1514, 46] width 22 height 22
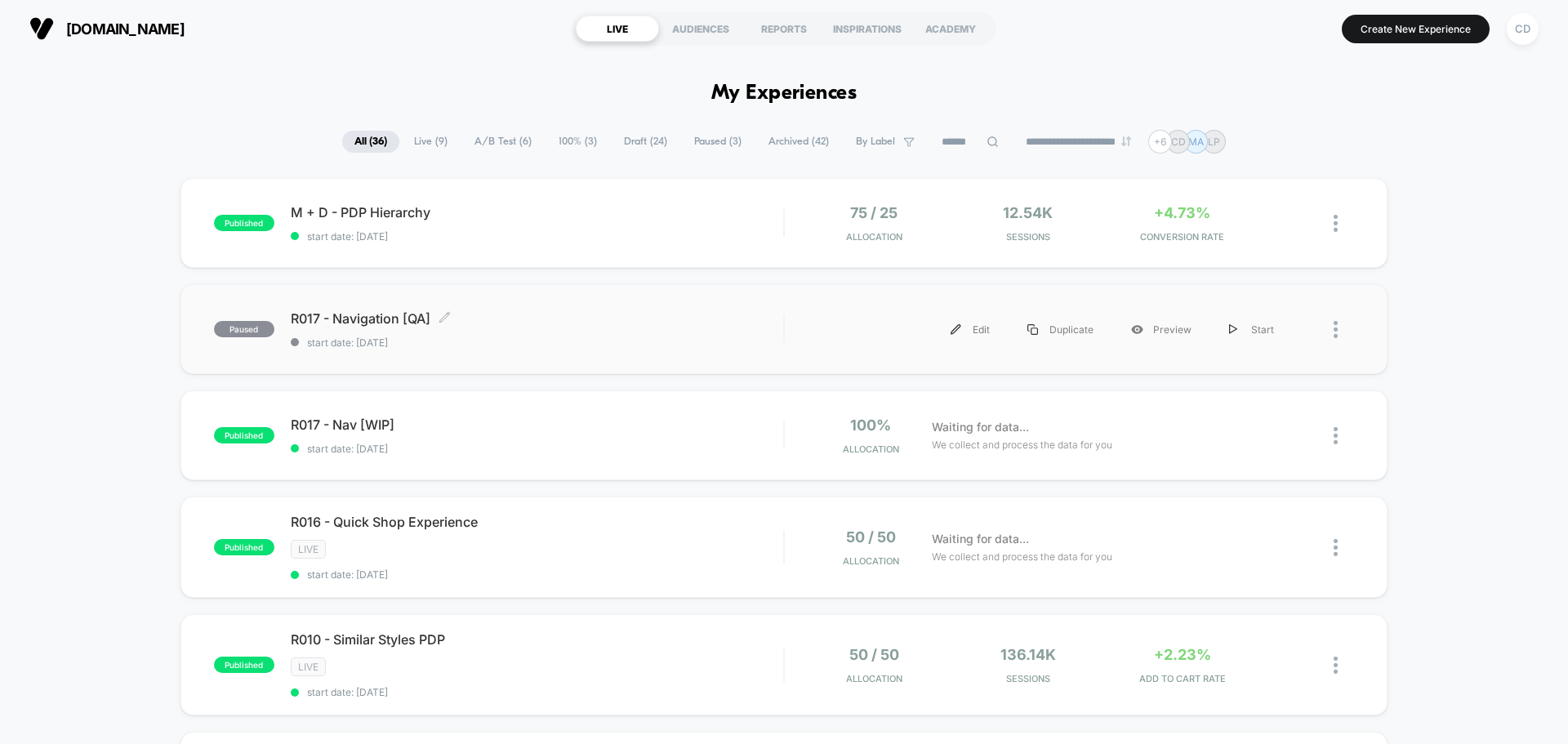
click at [551, 319] on span "R017 - Navigation [QA] Click to edit experience details" at bounding box center [536, 318] width 493 height 16
click at [1331, 332] on div at bounding box center [1324, 329] width 61 height 37
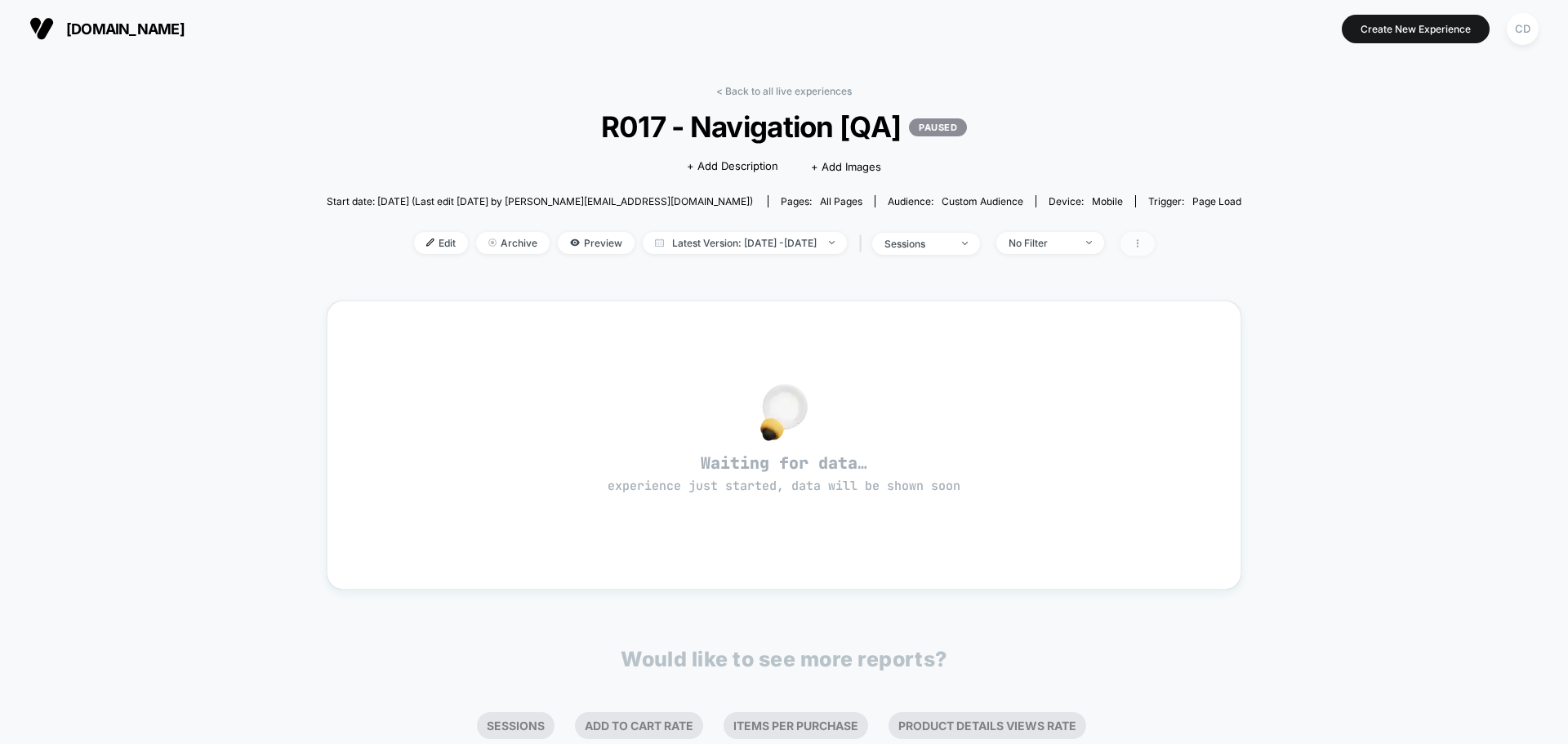
click at [1143, 246] on icon at bounding box center [1137, 243] width 9 height 9
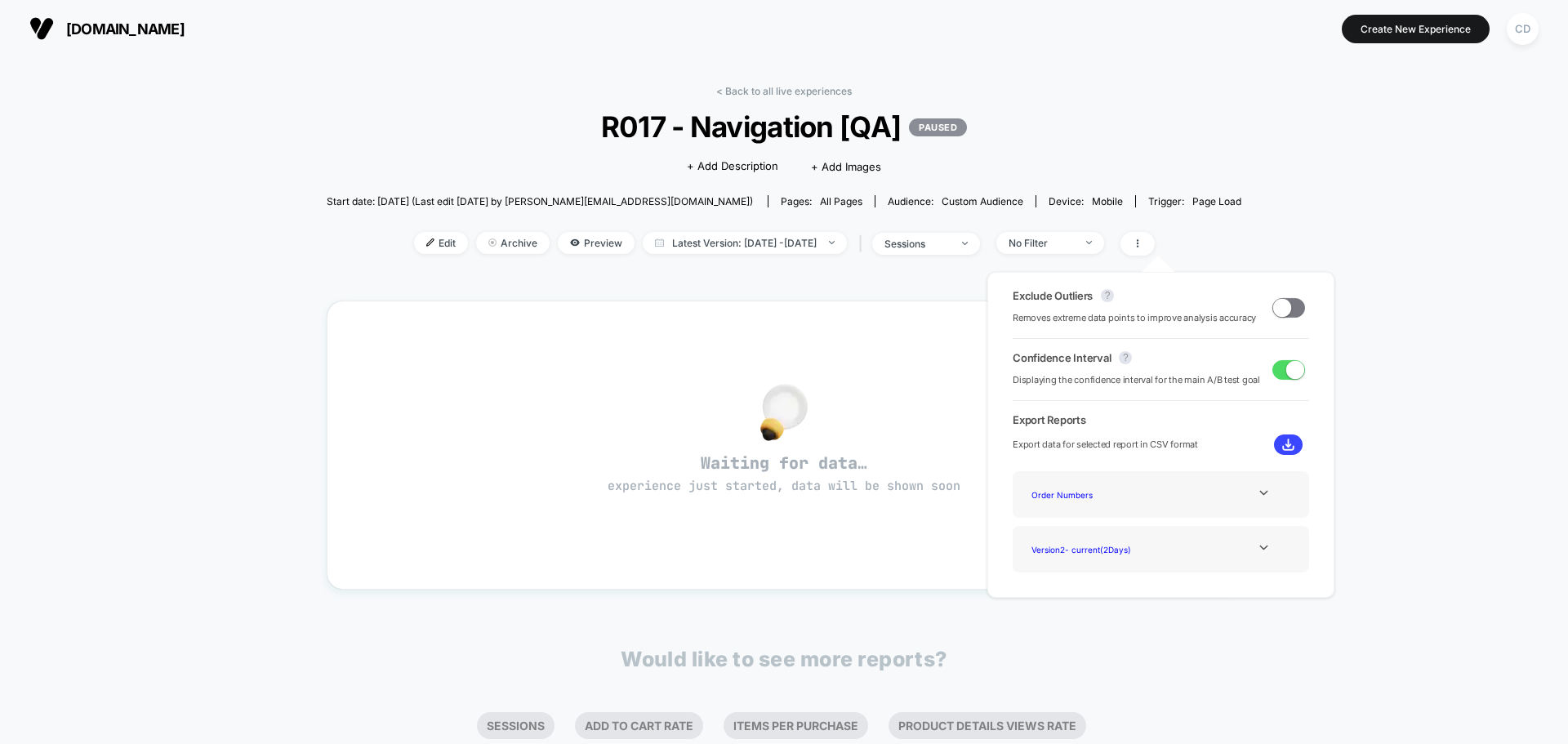
click at [106, 75] on div "< Back to all live experiences R017 - Navigation [QA] PAUSED Click to edit expe…" at bounding box center [784, 492] width 1568 height 870
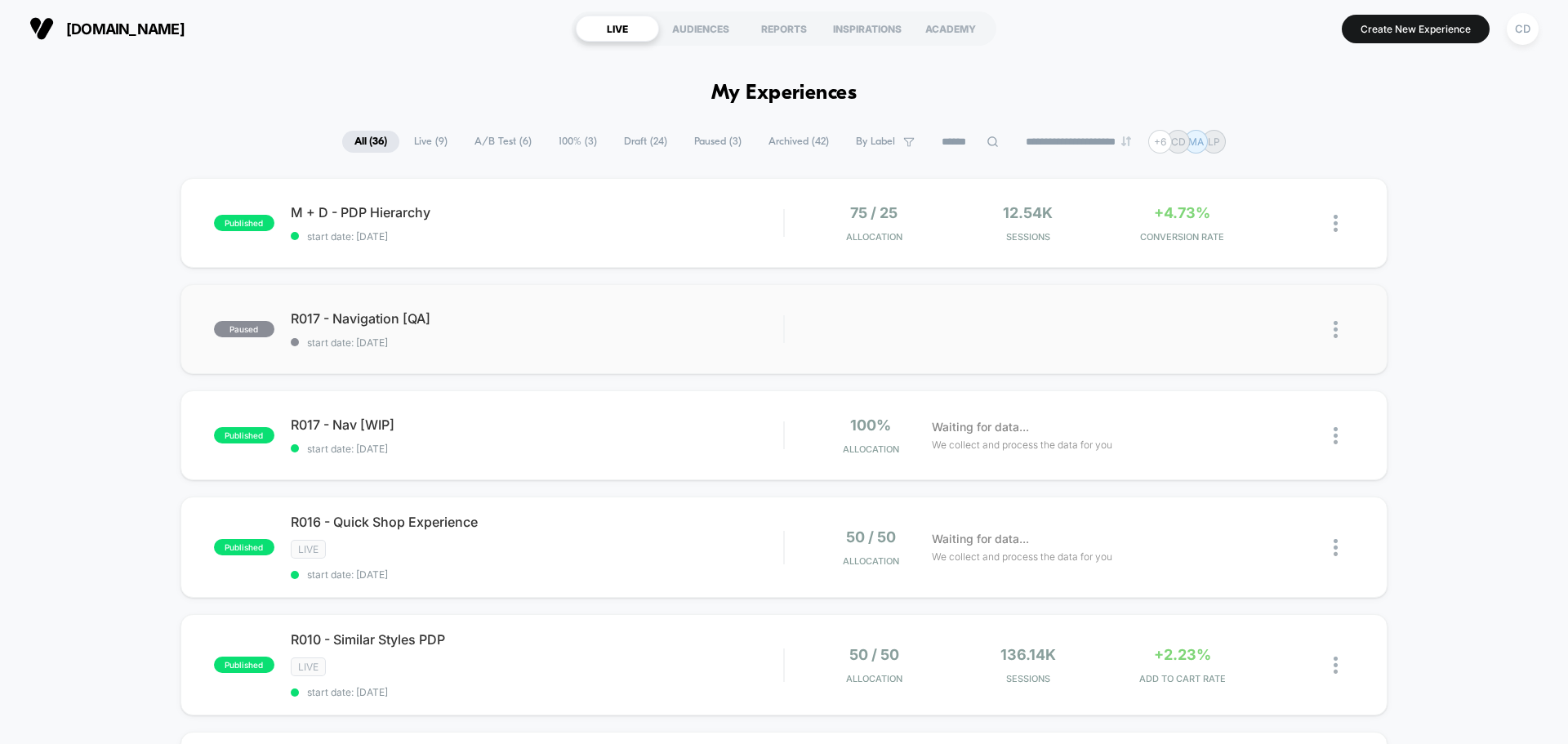
click at [1338, 331] on img at bounding box center [1336, 330] width 4 height 17
click at [1232, 266] on div "Duplicate" at bounding box center [1252, 272] width 147 height 37
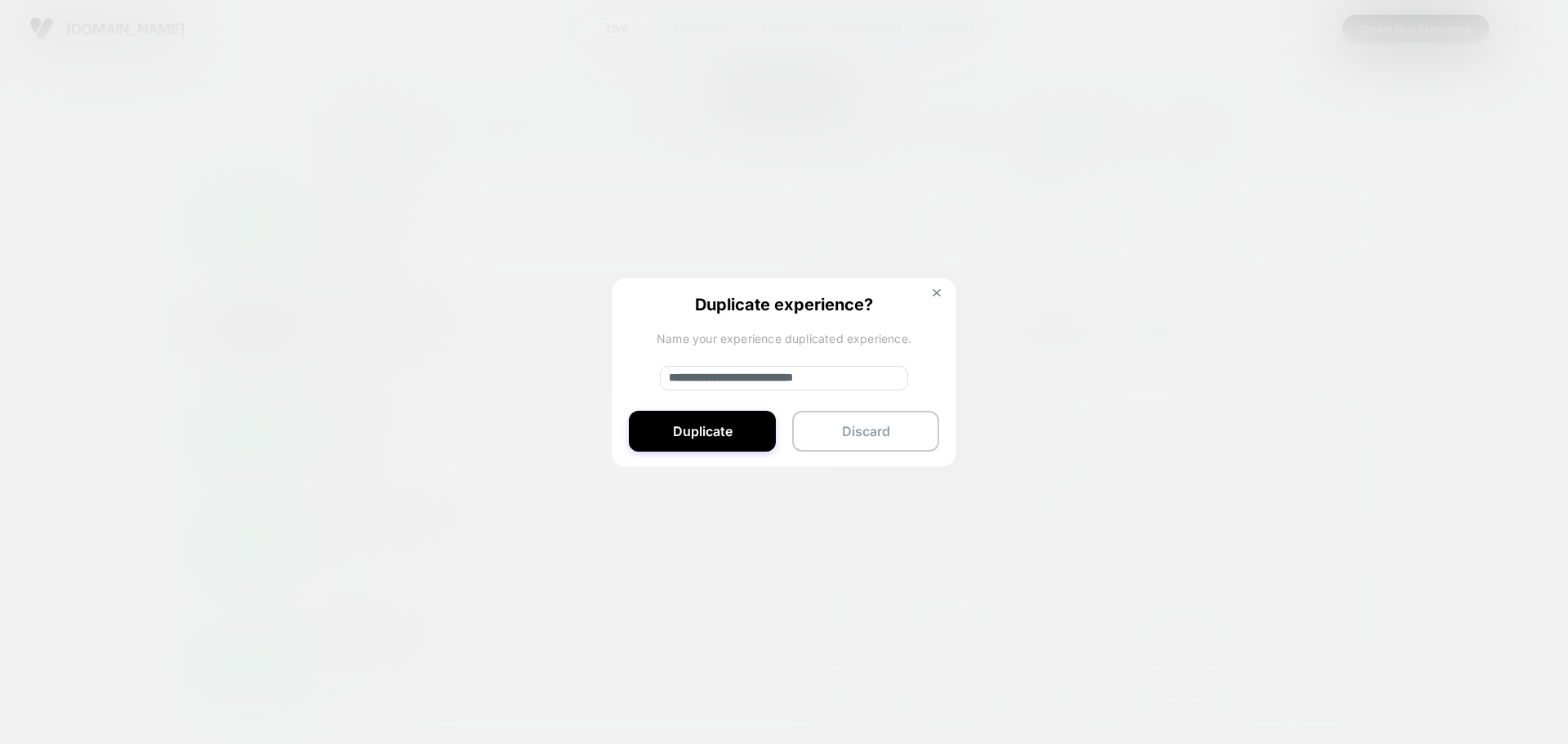
click at [866, 379] on input "**********" at bounding box center [784, 378] width 249 height 25
type input "**********"
click at [676, 421] on button "Duplicate" at bounding box center [702, 431] width 147 height 41
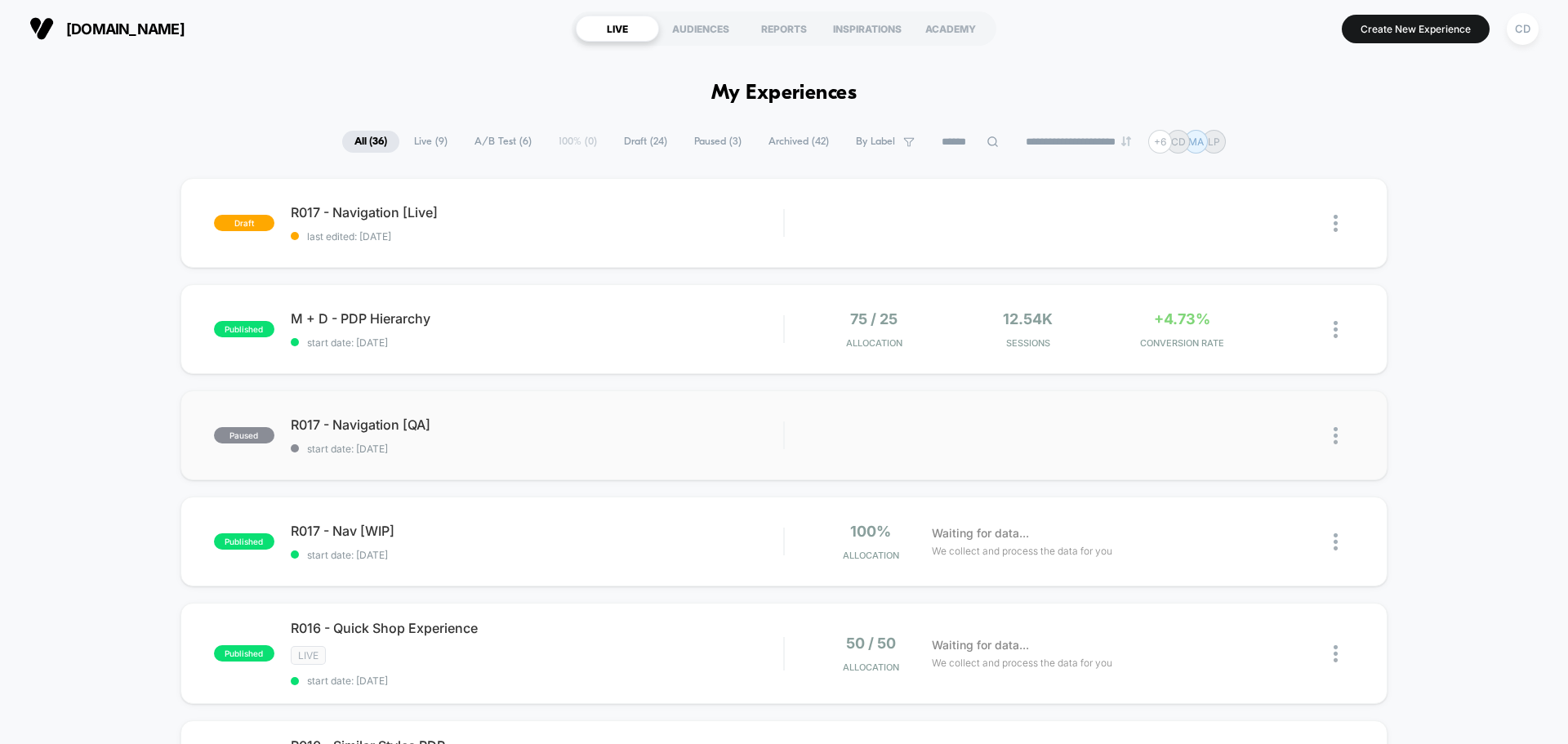
click at [1336, 436] on img at bounding box center [1336, 436] width 4 height 17
click at [1262, 537] on div "Archive" at bounding box center [1252, 530] width 147 height 37
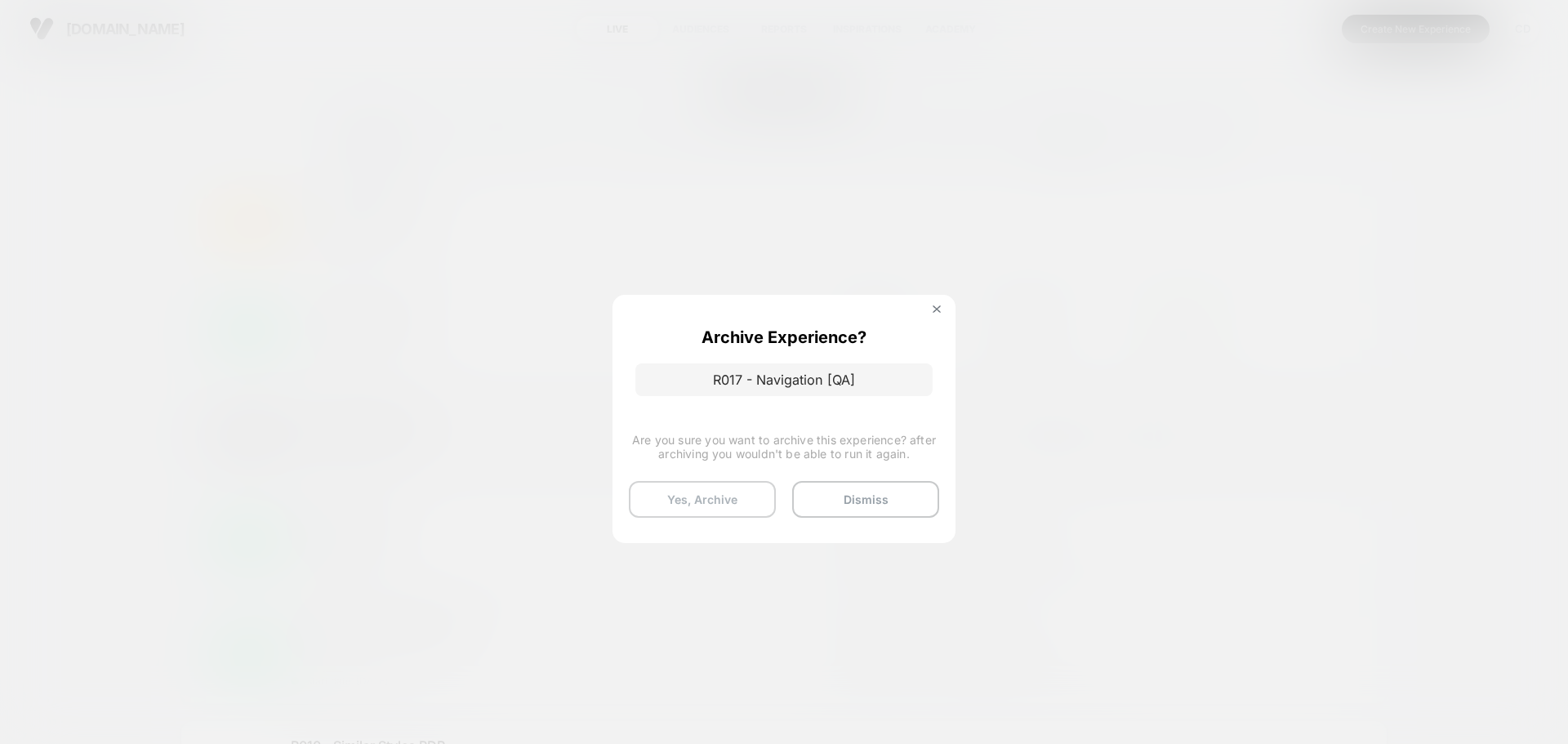
click at [721, 496] on button "Yes, Archive" at bounding box center [702, 499] width 147 height 37
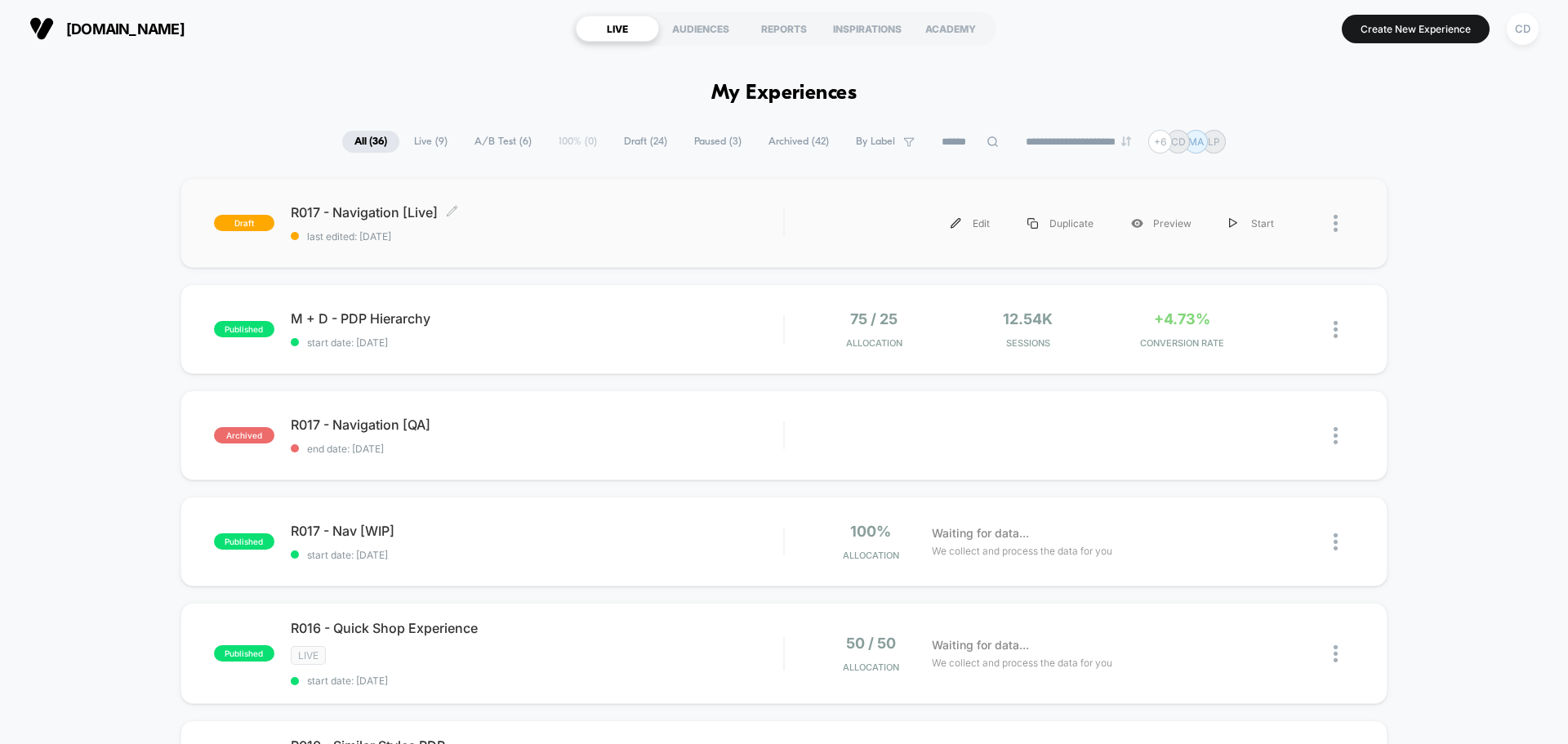
click at [626, 215] on span "R017 - Navigation [Live] Click to edit experience details" at bounding box center [536, 212] width 493 height 16
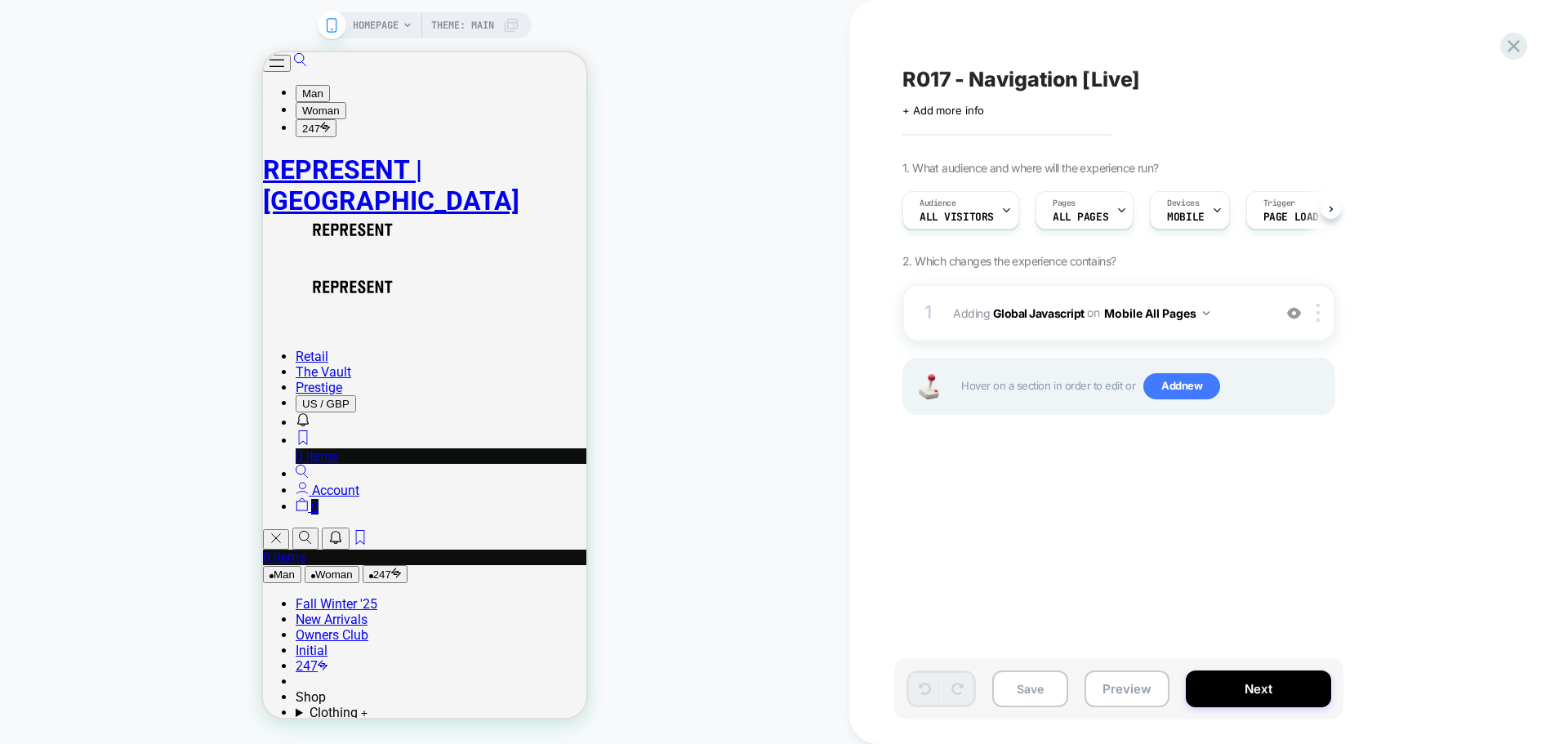
scroll to position [0, 1]
click at [1063, 309] on b "Global Javascript" at bounding box center [1039, 313] width 91 height 14
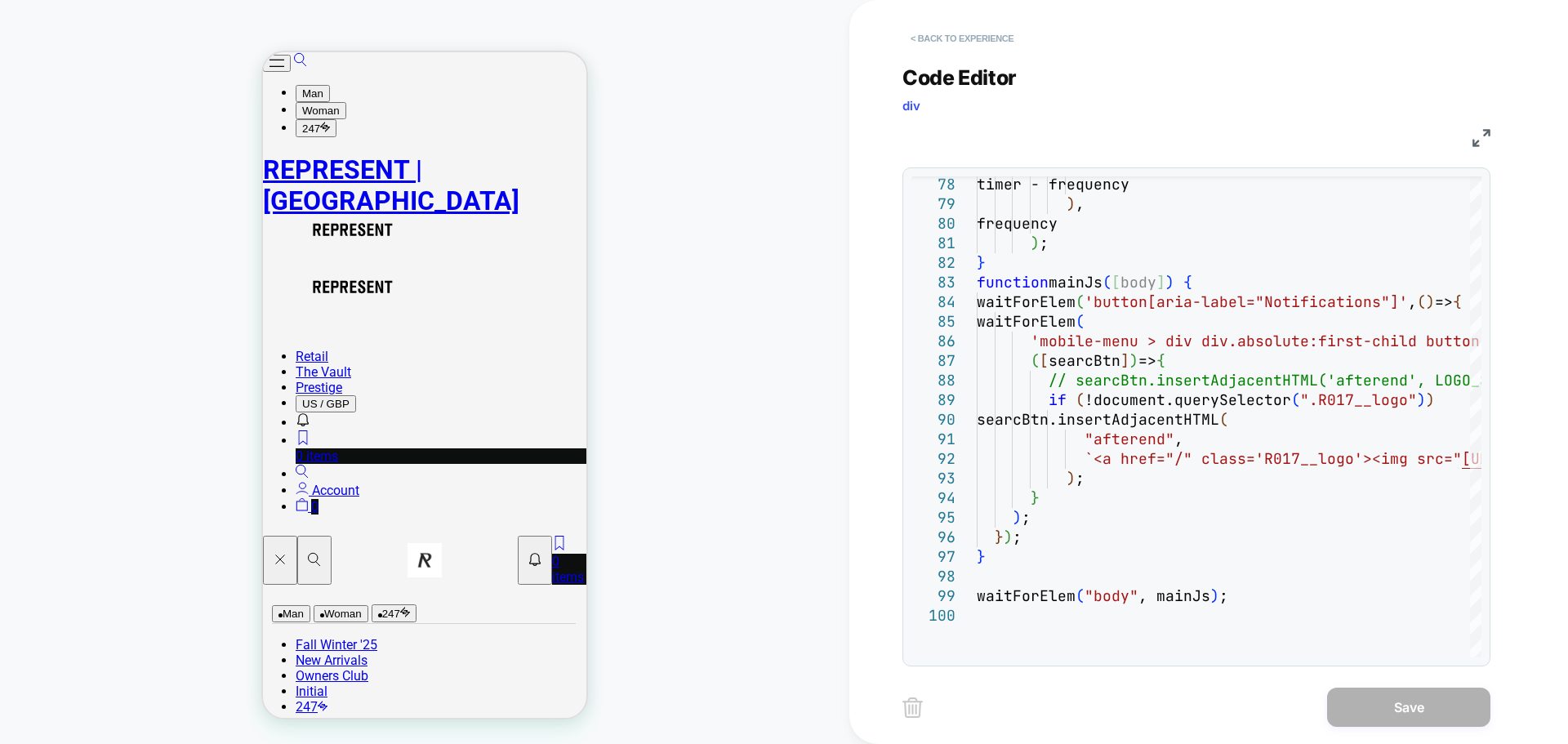
click at [957, 32] on button "< Back to experience" at bounding box center [962, 38] width 120 height 26
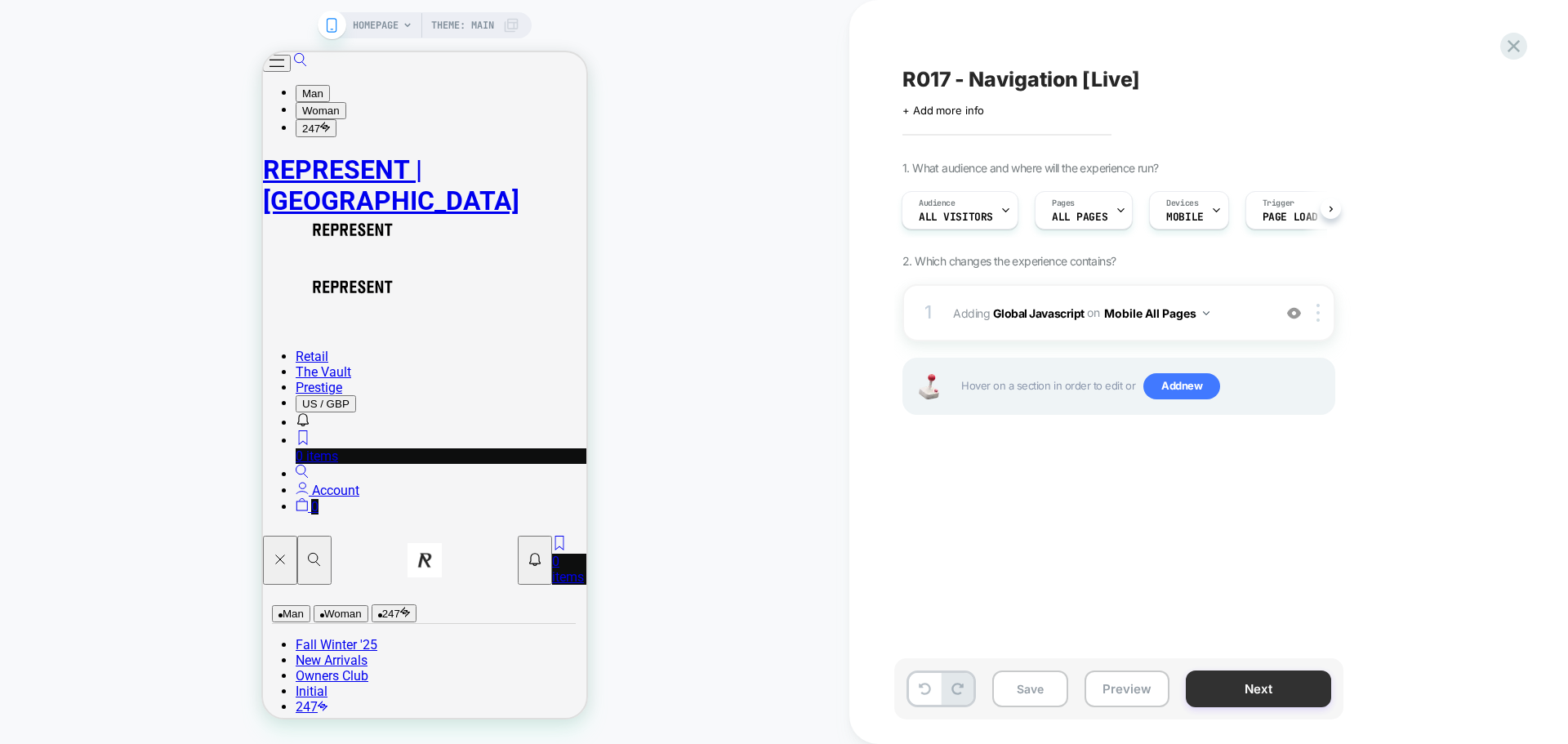
click at [1228, 692] on button "Next" at bounding box center [1259, 688] width 145 height 37
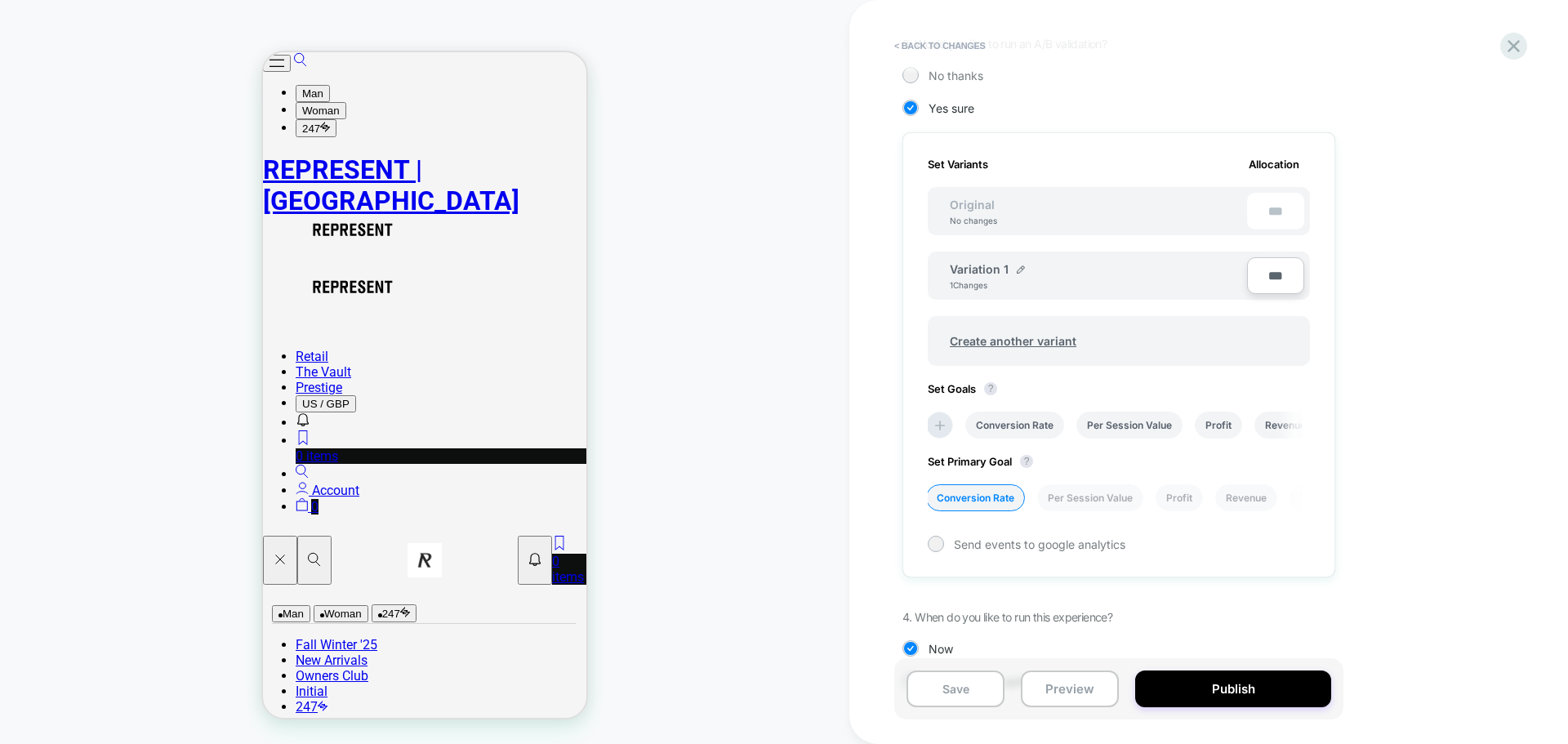
scroll to position [433, 0]
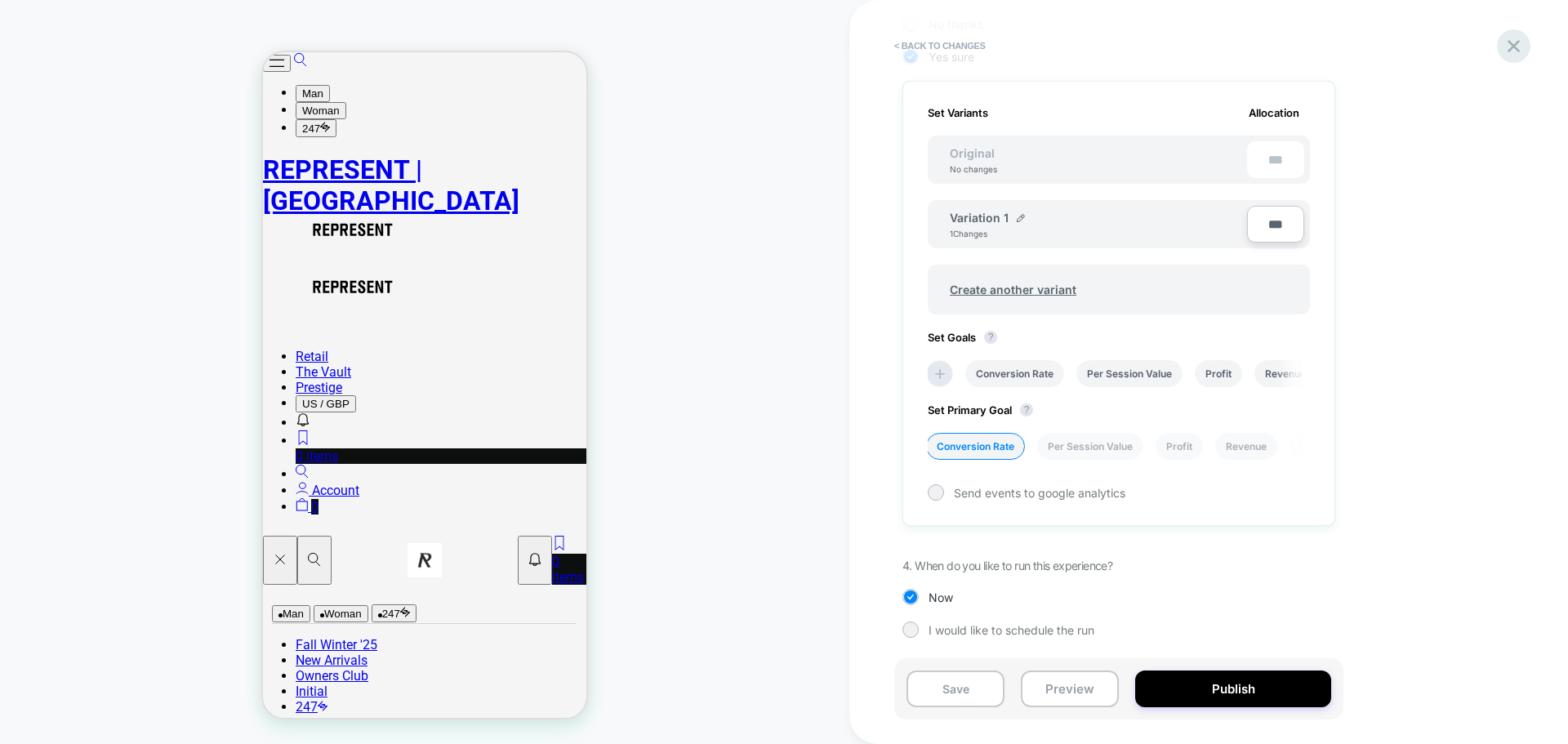
click at [1515, 40] on icon at bounding box center [1514, 46] width 22 height 22
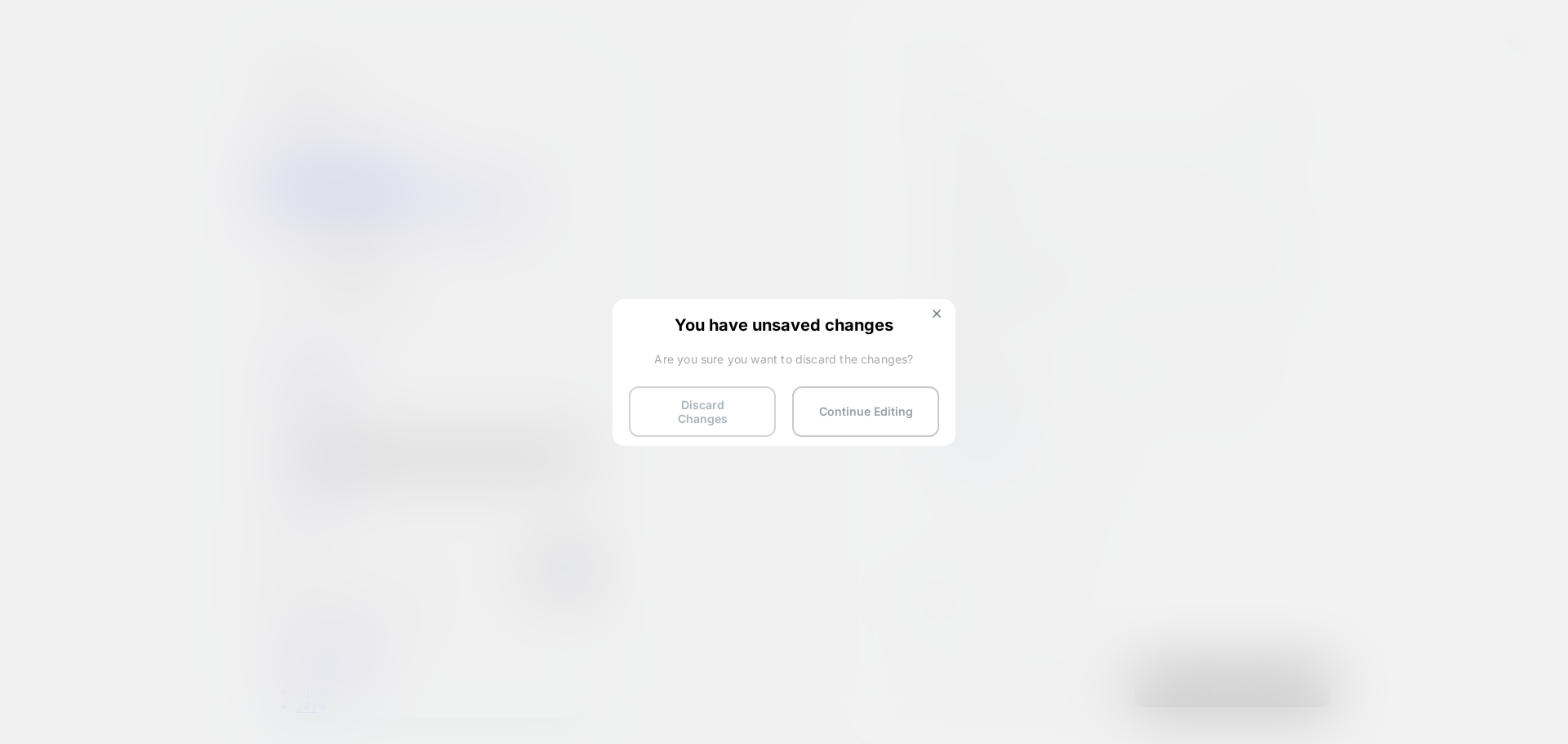
click at [736, 417] on button "Discard Changes" at bounding box center [702, 411] width 147 height 50
